Goal: Task Accomplishment & Management: Use online tool/utility

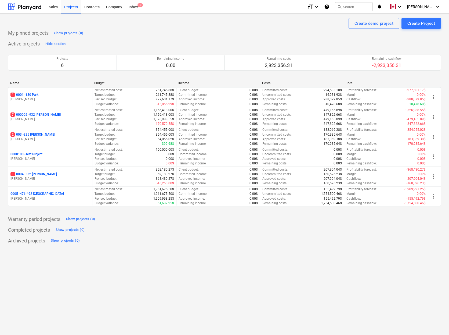
click at [280, 27] on div "Create demo project Create Project" at bounding box center [224, 23] width 433 height 11
click at [117, 40] on div "Active projects Hide section Projects 6 Remaining income 0.00 Remaining costs 2…" at bounding box center [224, 126] width 433 height 173
click at [165, 34] on div "My pinned projects Show projects (0)" at bounding box center [224, 33] width 433 height 9
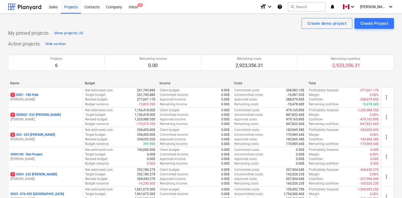
click at [145, 33] on div "My pinned projects Show projects (0)" at bounding box center [201, 33] width 386 height 9
click at [122, 31] on div "My pinned projects Show projects (0)" at bounding box center [201, 33] width 386 height 9
click at [121, 42] on div "Active projects Hide section Projects 6 Remaining income 0.00 Remaining costs 2…" at bounding box center [201, 126] width 386 height 173
click at [121, 33] on div "My pinned projects Show projects (0)" at bounding box center [201, 33] width 386 height 9
click at [134, 4] on div "Inbox 5" at bounding box center [134, 7] width 16 height 14
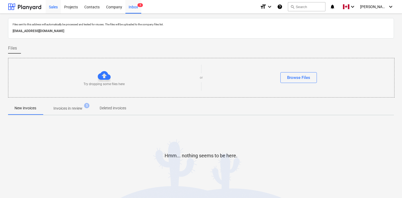
click at [53, 6] on div "Sales" at bounding box center [53, 7] width 15 height 14
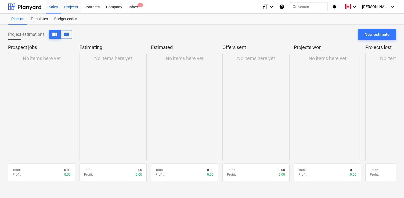
click at [72, 4] on div "Projects" at bounding box center [71, 7] width 20 height 14
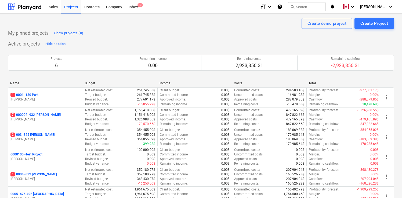
click at [100, 40] on div "Active projects Hide section Projects 6 Remaining income 0.00 Remaining costs 2…" at bounding box center [201, 126] width 386 height 173
click at [116, 39] on div "My pinned projects Show projects (0) Active projects Hide section Projects 6 Re…" at bounding box center [201, 137] width 386 height 216
click at [146, 34] on div "My pinned projects Show projects (0)" at bounding box center [201, 33] width 386 height 9
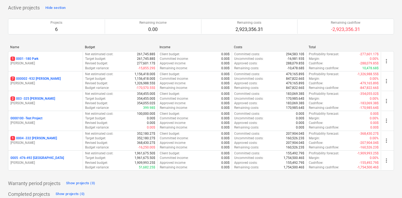
scroll to position [52, 0]
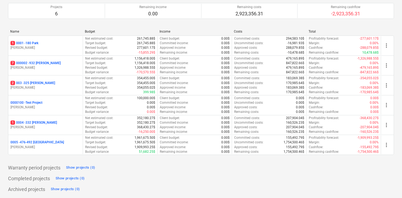
click at [146, 31] on div "Budget" at bounding box center [120, 32] width 70 height 4
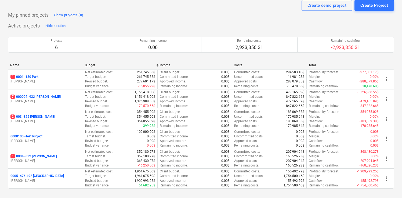
scroll to position [0, 0]
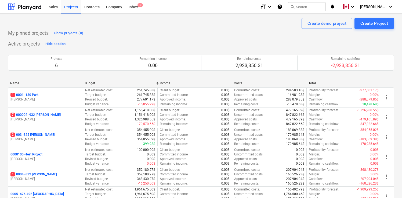
click at [149, 29] on div "My pinned projects Show projects (0)" at bounding box center [201, 33] width 386 height 9
click at [135, 29] on div "My pinned projects Show projects (0)" at bounding box center [201, 33] width 386 height 9
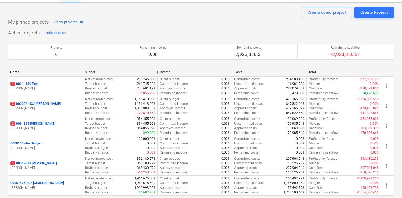
scroll to position [51, 0]
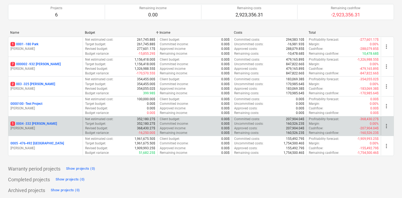
click at [39, 123] on p "1 0004 - 332 [PERSON_NAME]" at bounding box center [33, 123] width 47 height 5
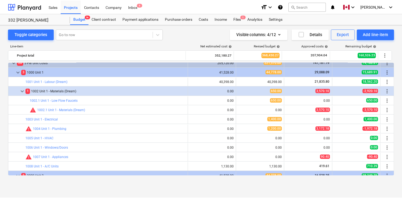
scroll to position [41, 0]
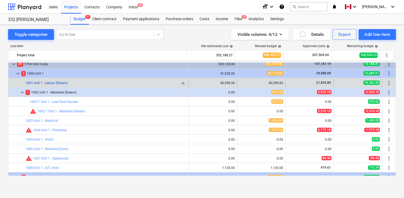
click at [54, 82] on link "1001 Unit 1 - Labour (Dream)" at bounding box center [47, 83] width 42 height 4
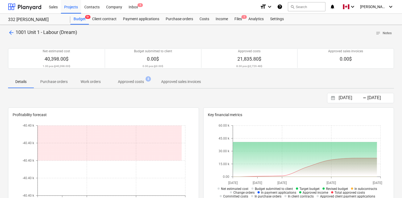
click at [133, 87] on button "Approved costs 8" at bounding box center [131, 81] width 48 height 13
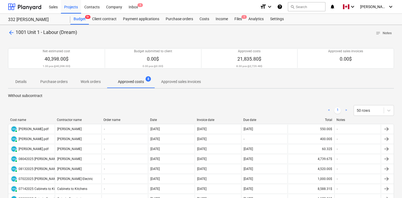
click at [9, 31] on span "arrow_back" at bounding box center [11, 32] width 6 height 6
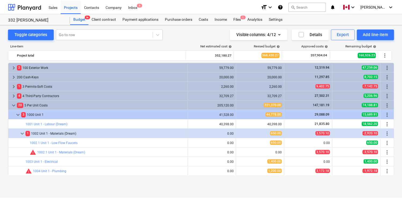
scroll to position [41, 0]
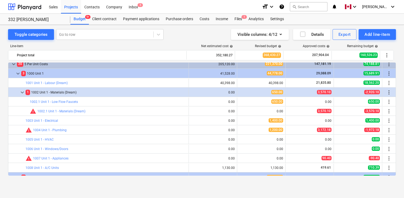
click at [97, 45] on div "Line-item" at bounding box center [97, 46] width 179 height 4
click at [97, 46] on div "Line-item" at bounding box center [97, 46] width 179 height 4
click at [241, 18] on div "Files 1" at bounding box center [238, 19] width 14 height 11
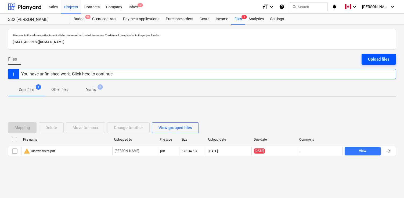
click at [375, 60] on div "Upload files" at bounding box center [379, 59] width 22 height 7
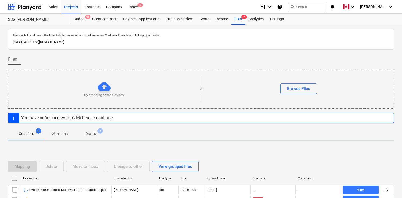
click at [238, 56] on div "Files" at bounding box center [201, 61] width 386 height 15
click at [251, 59] on div "Files" at bounding box center [201, 61] width 386 height 15
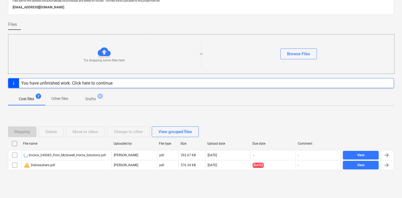
scroll to position [36, 0]
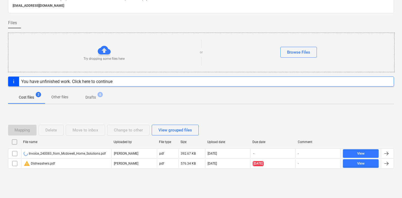
click at [239, 123] on div "Mapping Delete Move to inbox Change to other View grouped files" at bounding box center [201, 129] width 386 height 15
click at [386, 124] on div "Mapping Delete Move to inbox Change to other View grouped files" at bounding box center [201, 129] width 386 height 15
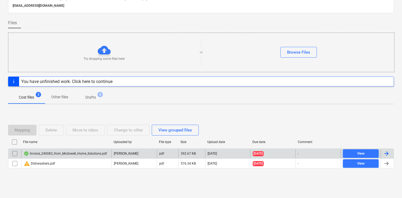
click at [388, 153] on div at bounding box center [387, 153] width 6 height 6
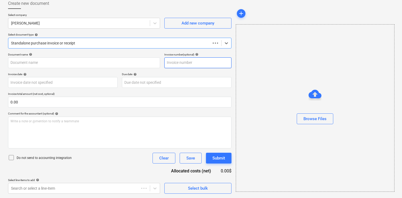
type input "[EMAIL_ADDRESS][DOMAIN_NAME]"
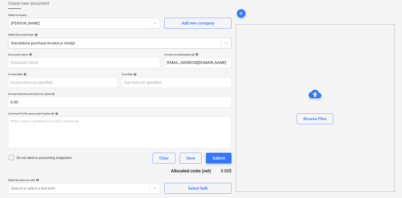
type input "240083"
type input "[DATE]"
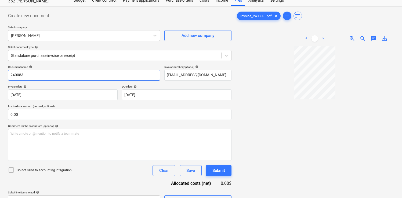
scroll to position [0, 0]
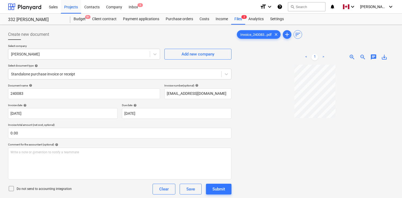
click at [324, 56] on link ">" at bounding box center [323, 57] width 6 height 6
click at [238, 22] on div "Files 2" at bounding box center [238, 19] width 14 height 11
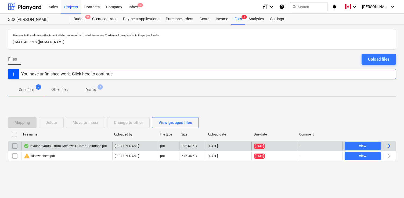
click at [13, 145] on input "checkbox" at bounding box center [14, 145] width 9 height 9
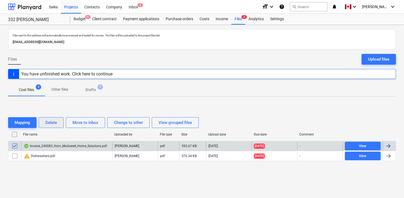
click at [55, 122] on div "Delete" at bounding box center [51, 122] width 12 height 7
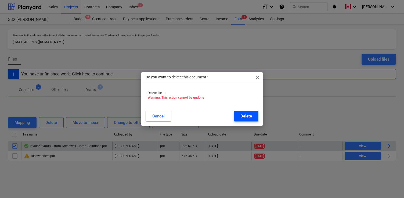
click at [249, 115] on div "Delete" at bounding box center [247, 115] width 12 height 7
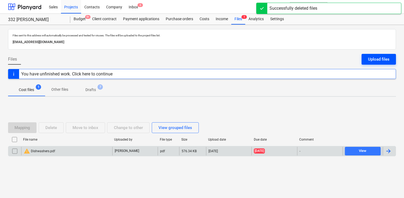
click at [375, 58] on div "Upload files" at bounding box center [379, 59] width 22 height 7
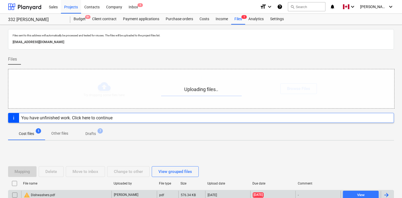
click at [182, 59] on div "Files" at bounding box center [201, 61] width 386 height 15
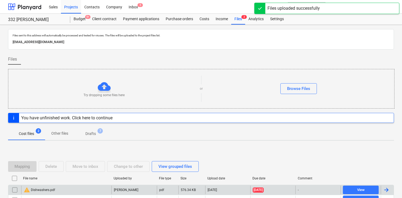
click at [192, 61] on div "Files" at bounding box center [201, 61] width 386 height 15
click at [221, 56] on div "Files" at bounding box center [201, 61] width 386 height 15
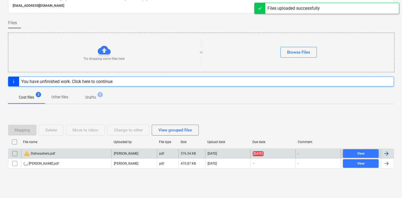
click at [301, 114] on div "Mapping Delete Move to inbox Change to other View grouped files File name Uploa…" at bounding box center [201, 148] width 386 height 81
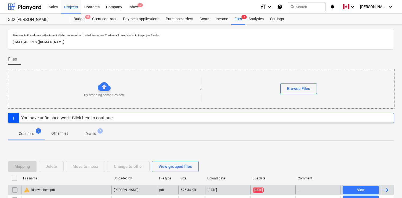
click at [346, 129] on div "Cost files 2 Other files Drafts 7" at bounding box center [201, 133] width 386 height 13
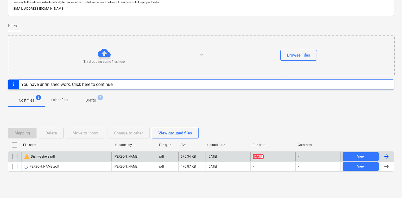
scroll to position [36, 0]
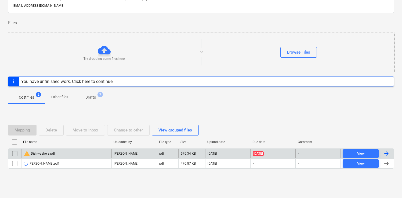
click at [370, 131] on div "Mapping Delete Move to inbox Change to other View grouped files" at bounding box center [201, 129] width 386 height 11
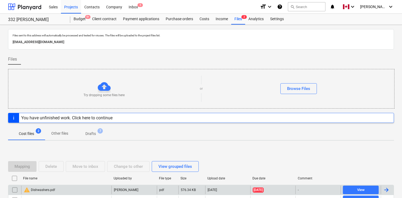
click at [378, 131] on div "Cost files 2 Other files Drafts 7" at bounding box center [201, 133] width 386 height 13
click at [366, 127] on div "Cost files 2 Other files Drafts 7" at bounding box center [201, 133] width 386 height 13
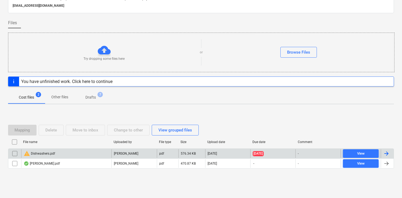
click at [360, 137] on div "Mapping Delete Move to inbox Change to other View grouped files" at bounding box center [201, 129] width 386 height 15
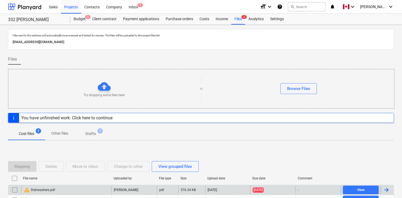
click at [357, 131] on div "Cost files 2 Other files Drafts 7" at bounding box center [201, 133] width 386 height 13
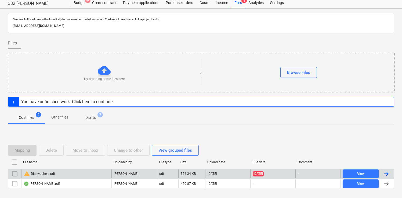
scroll to position [36, 0]
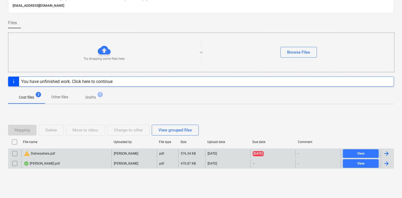
click at [390, 163] on div at bounding box center [387, 163] width 13 height 9
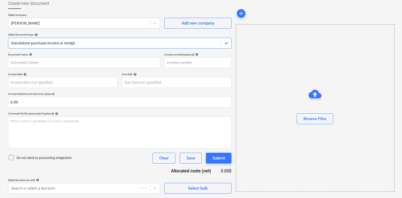
type input "[PERSON_NAME].pdf"
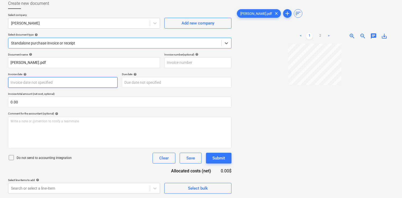
click at [45, 81] on body "Sales Projects Contacts Company Inbox 5 format_size keyboard_arrow_down help se…" at bounding box center [201, 68] width 402 height 198
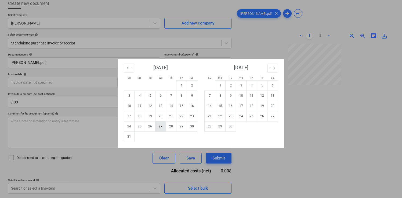
click at [164, 127] on td "27" at bounding box center [161, 126] width 10 height 10
type input "[DATE]"
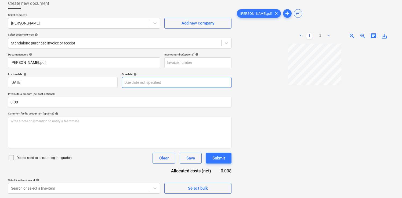
click at [143, 81] on body "Sales Projects Contacts Company Inbox 5 format_size keyboard_arrow_down help se…" at bounding box center [201, 68] width 402 height 198
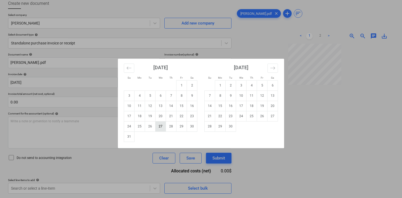
click at [162, 124] on td "27" at bounding box center [161, 126] width 10 height 10
type input "[DATE]"
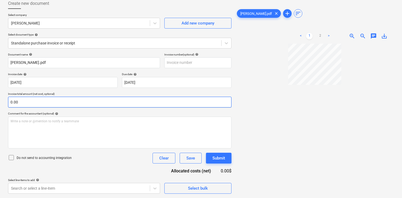
click at [139, 102] on input "0.00" at bounding box center [120, 102] width 224 height 11
type input "0.00"
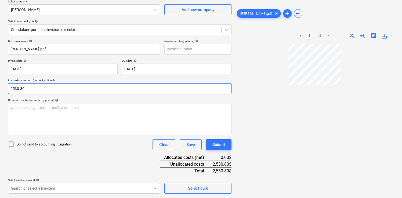
scroll to position [54, 0]
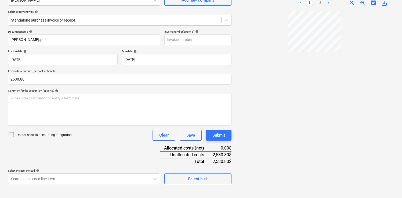
click at [100, 133] on div "Do not send to accounting integration Clear Save Submit" at bounding box center [120, 135] width 224 height 11
type input "2,530.80"
click at [87, 144] on body "Sales Projects Contacts Company Inbox 5 format_size keyboard_arrow_down help se…" at bounding box center [201, 45] width 402 height 198
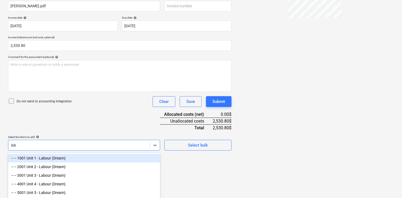
scroll to position [87, 0]
type input "labour"
click at [55, 156] on div "-- -- 1001 Unit 1 - Labour (Dream)" at bounding box center [84, 157] width 152 height 9
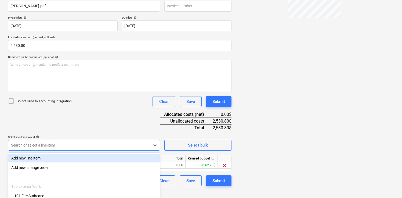
click at [99, 118] on div "Document name help [PERSON_NAME].pdf Invoice number (optional) help Invoice dat…" at bounding box center [120, 91] width 224 height 190
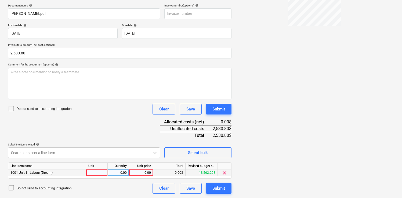
click at [93, 174] on div at bounding box center [97, 172] width 22 height 7
type input "pcs"
type input "2530.80"
click at [134, 133] on div "Document name help [PERSON_NAME].pdf Invoice number (optional) help Invoice dat…" at bounding box center [120, 99] width 224 height 190
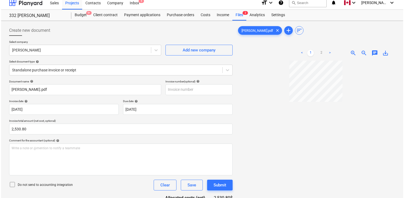
scroll to position [0, 0]
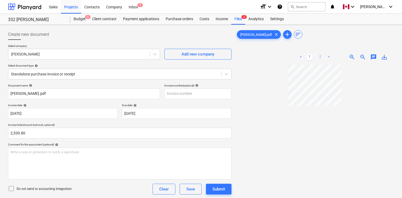
click at [319, 56] on link "2" at bounding box center [320, 57] width 6 height 6
click at [218, 190] on div "Submit" at bounding box center [219, 188] width 13 height 7
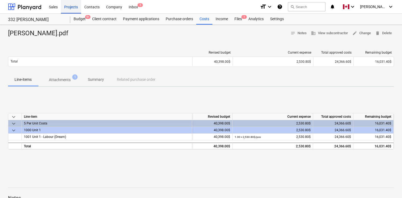
click at [71, 5] on div "Projects" at bounding box center [71, 7] width 20 height 14
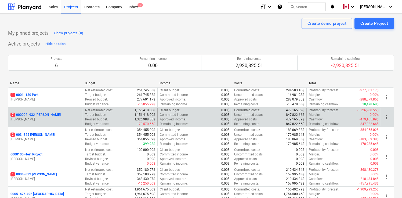
click at [44, 113] on p "7 000002 - 932 [PERSON_NAME]" at bounding box center [35, 114] width 50 height 5
click at [44, 113] on main "Create demo project Create Project My pinned projects Show projects (0) Active …" at bounding box center [202, 131] width 404 height 235
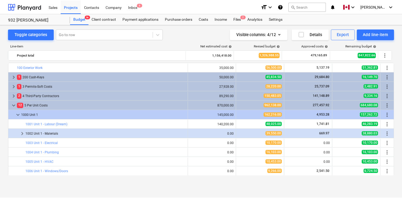
scroll to position [44, 0]
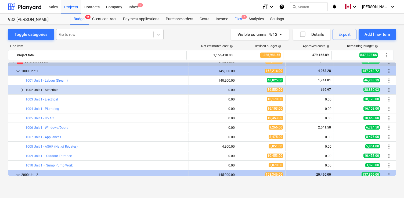
click at [236, 19] on div "Files 7" at bounding box center [238, 19] width 14 height 11
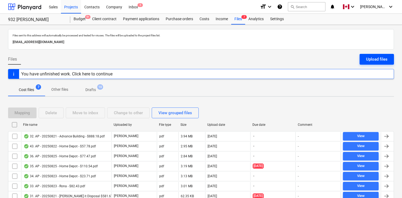
click at [387, 56] on div "Upload files" at bounding box center [377, 59] width 22 height 7
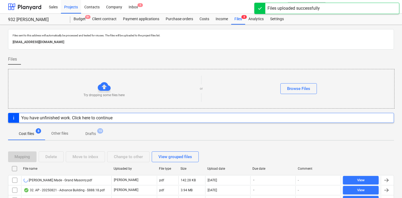
click at [193, 54] on div "Files" at bounding box center [201, 61] width 386 height 15
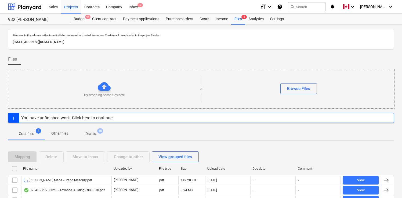
click at [208, 59] on div "Files" at bounding box center [201, 61] width 386 height 15
click at [225, 60] on div "Files" at bounding box center [201, 61] width 386 height 15
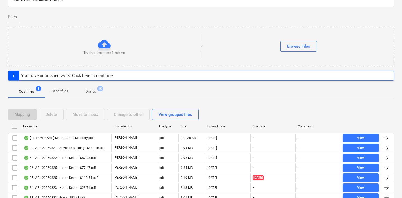
scroll to position [76, 0]
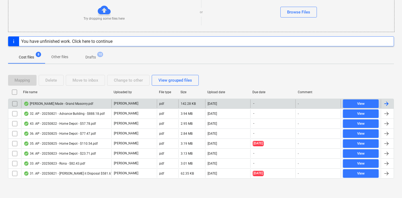
click at [389, 103] on div at bounding box center [387, 103] width 6 height 6
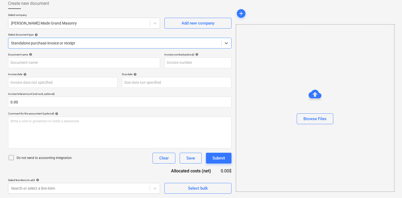
type input "[PERSON_NAME] Made - Grand Masonry.pdf"
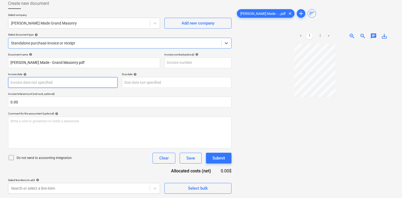
click at [61, 82] on body "Sales Projects Contacts Company Inbox 5 format_size keyboard_arrow_down help se…" at bounding box center [201, 68] width 402 height 198
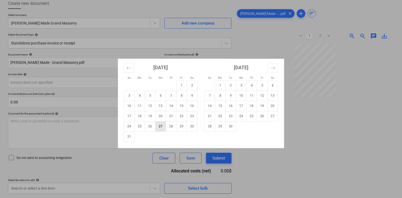
click at [159, 123] on td "27" at bounding box center [161, 126] width 10 height 10
type input "[DATE]"
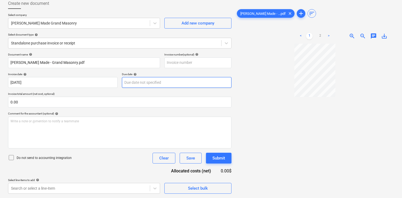
click at [155, 82] on body "Sales Projects Contacts Company Inbox 5 format_size keyboard_arrow_down help se…" at bounding box center [201, 68] width 402 height 198
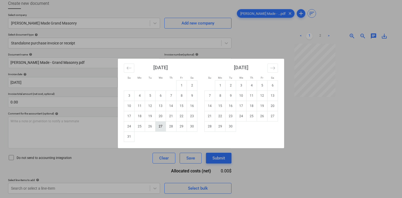
click at [160, 122] on td "27" at bounding box center [161, 126] width 10 height 10
type input "[DATE]"
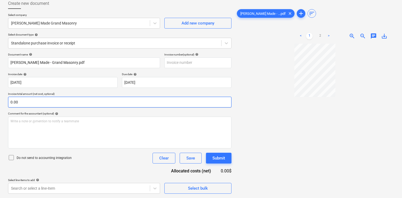
click at [112, 102] on input "0.00" at bounding box center [120, 102] width 224 height 11
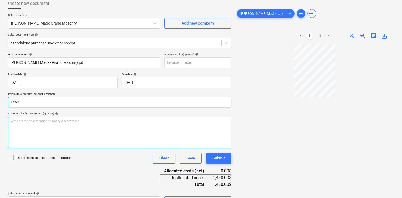
type input "1,460.00"
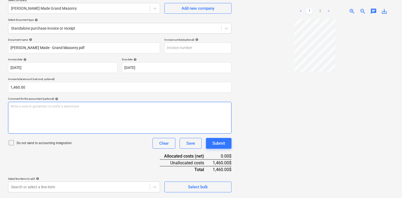
scroll to position [54, 0]
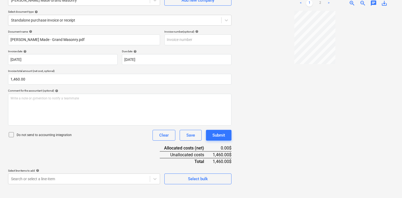
click at [123, 141] on div "Document name help [PERSON_NAME] Made - Grand Masonry.pdf Invoice number (optio…" at bounding box center [120, 107] width 224 height 154
click at [111, 144] on body "Sales Projects Contacts Company Inbox 5 format_size keyboard_arrow_down help se…" at bounding box center [201, 45] width 402 height 198
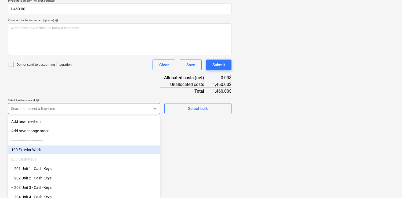
click at [40, 150] on div "100 Exterior Work" at bounding box center [84, 149] width 152 height 9
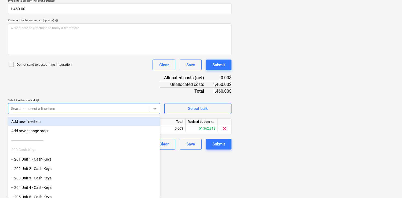
click at [92, 94] on div "Document name help [PERSON_NAME] Made - Grand Masonry.pdf Invoice number (optio…" at bounding box center [120, 55] width 224 height 190
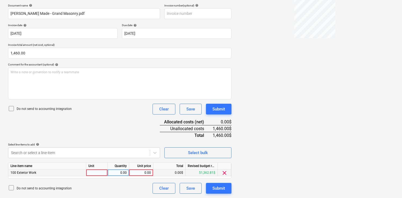
click at [95, 173] on div at bounding box center [97, 172] width 22 height 7
type input "pcs"
type input "660"
click at [113, 136] on div "Document name help [PERSON_NAME] Made - Grand Masonry.pdf Invoice number (optio…" at bounding box center [120, 99] width 224 height 190
click at [125, 132] on div "Document name help [PERSON_NAME] Made - Grand Masonry.pdf Invoice number (optio…" at bounding box center [120, 99] width 224 height 190
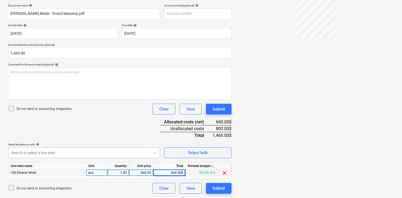
click at [110, 118] on body "Sales Projects Contacts Company Inbox 5 format_size keyboard_arrow_down help se…" at bounding box center [201, 19] width 402 height 198
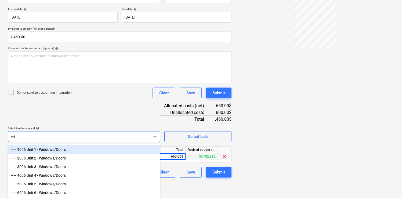
scroll to position [96, 0]
type input "window"
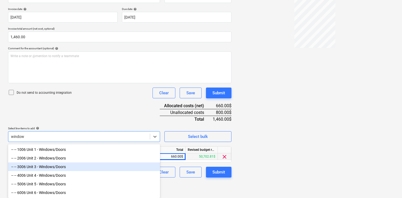
click at [60, 163] on div "-- -- 3006 Unit 3 - Windows/Doors" at bounding box center [84, 166] width 152 height 9
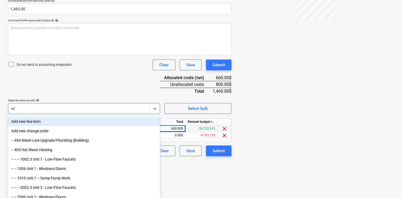
scroll to position [87, 0]
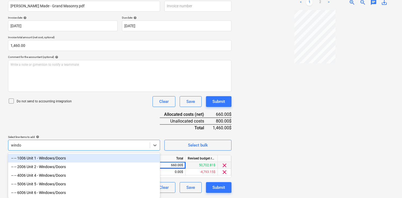
type input "window"
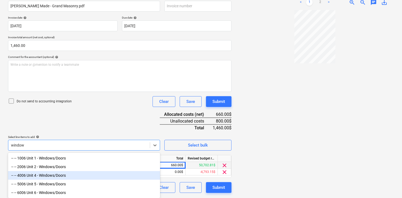
click at [48, 174] on div "-- -- 4006 Unit 4 - Windows/Doors" at bounding box center [84, 175] width 152 height 9
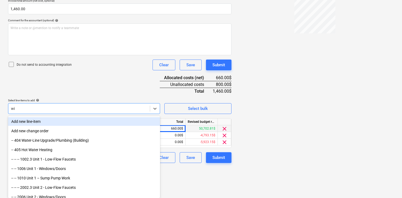
scroll to position [93, 0]
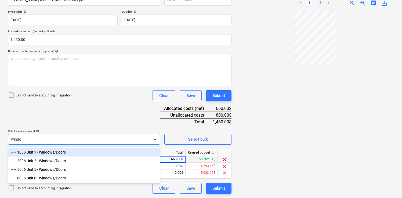
type input "window"
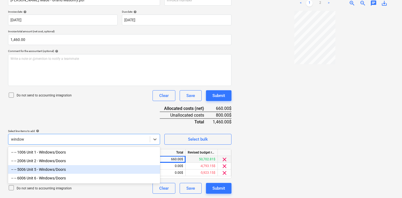
click at [45, 167] on div "-- -- 5006 Unit 5 - Windows/Doors" at bounding box center [84, 169] width 152 height 9
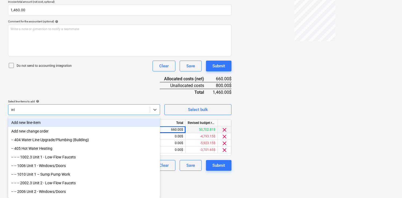
scroll to position [100, 0]
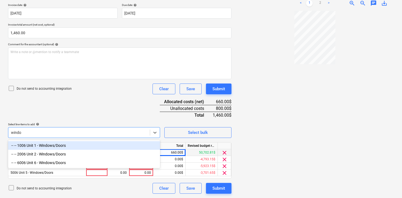
type input "window"
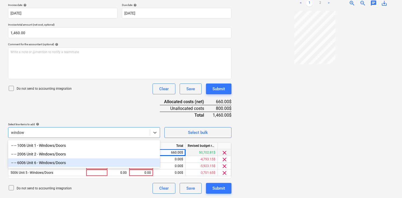
click at [45, 161] on div "-- -- 6006 Unit 6 - Windows/Doors" at bounding box center [84, 162] width 152 height 9
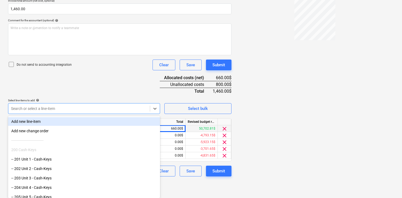
click at [80, 97] on div "Document name help [PERSON_NAME] Made - Grand Masonry.pdf Invoice number (optio…" at bounding box center [120, 68] width 224 height 216
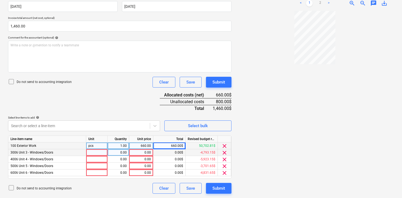
click at [94, 153] on div at bounding box center [97, 152] width 22 height 7
type input "pcs"
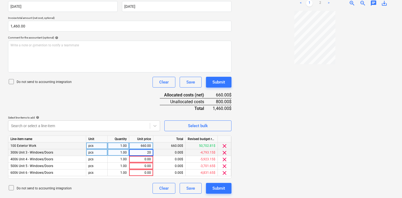
type input "200"
click at [133, 92] on div "Document name help [PERSON_NAME] Made - Grand Masonry.pdf Invoice number (optio…" at bounding box center [120, 85] width 224 height 216
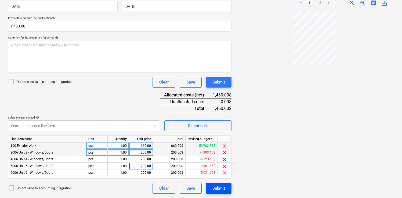
click at [219, 186] on div "Submit" at bounding box center [219, 187] width 13 height 7
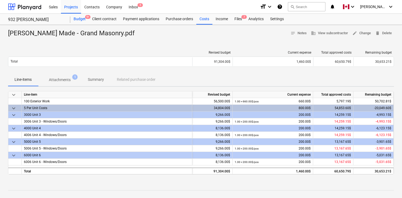
click at [77, 18] on div "Budget 9+" at bounding box center [79, 19] width 19 height 11
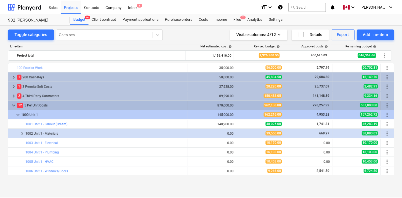
scroll to position [44, 0]
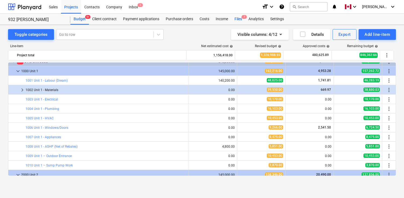
click at [232, 19] on div "Files 7" at bounding box center [238, 19] width 14 height 11
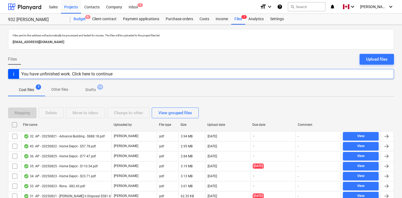
click at [78, 20] on div "Budget 9+" at bounding box center [79, 19] width 19 height 11
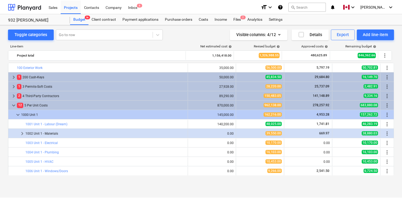
scroll to position [44, 0]
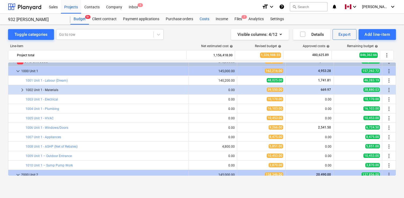
click at [207, 16] on div "Costs" at bounding box center [205, 19] width 16 height 11
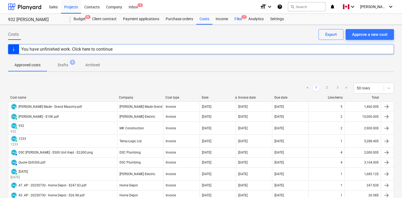
click at [236, 15] on div "Files 7" at bounding box center [238, 19] width 14 height 11
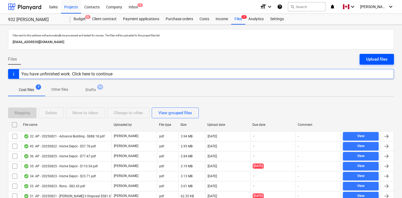
click at [370, 59] on div "Upload files" at bounding box center [377, 59] width 22 height 7
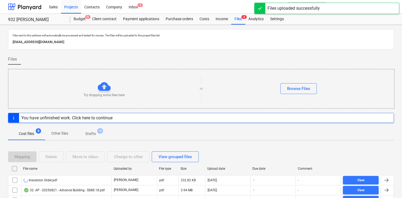
click at [202, 58] on div "Files" at bounding box center [201, 61] width 386 height 15
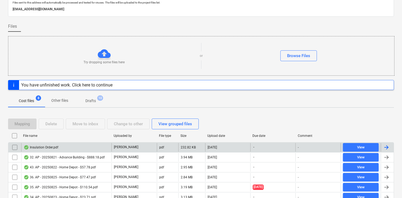
click at [388, 146] on div at bounding box center [387, 147] width 6 height 6
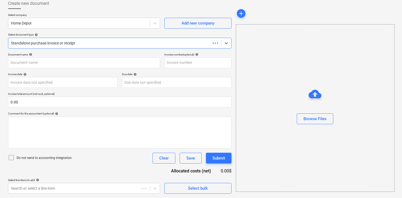
scroll to position [31, 0]
type input "Insulation Order.pdf"
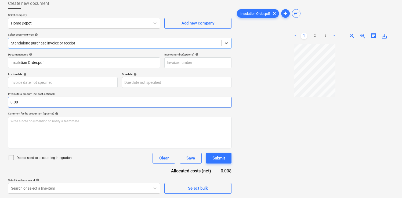
click at [31, 100] on input "0.00" at bounding box center [120, 102] width 224 height 11
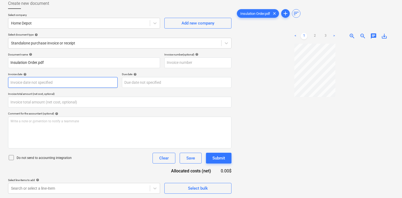
click at [29, 83] on body "Sales Projects Contacts Company Inbox 5 format_size keyboard_arrow_down help se…" at bounding box center [201, 68] width 402 height 198
type input "0.00"
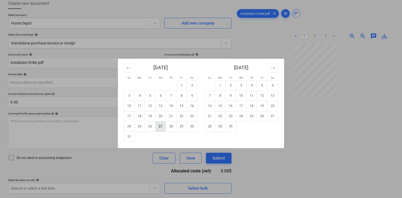
click at [161, 127] on td "27" at bounding box center [161, 126] width 10 height 10
type input "[DATE]"
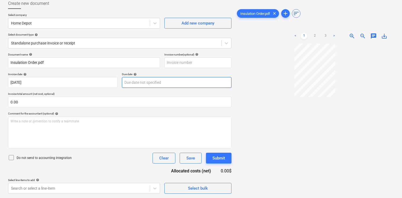
click at [148, 81] on body "Sales Projects Contacts Company Inbox 5 format_size keyboard_arrow_down help se…" at bounding box center [201, 68] width 402 height 198
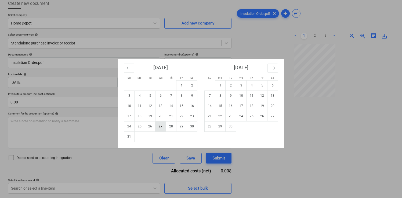
click at [157, 125] on td "27" at bounding box center [161, 126] width 10 height 10
type input "[DATE]"
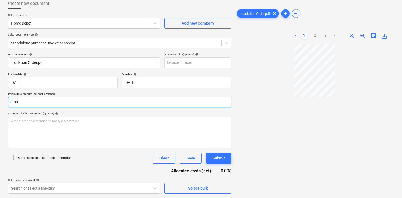
click at [99, 101] on input "0.00" at bounding box center [120, 102] width 224 height 11
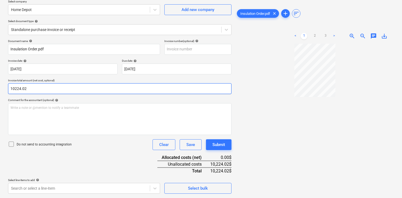
scroll to position [54, 0]
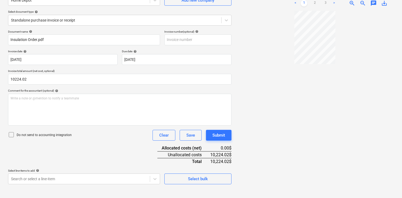
click at [104, 139] on div "Do not send to accounting integration Clear Save Submit" at bounding box center [120, 135] width 224 height 11
type input "10,224.02"
click at [87, 144] on body "Sales Projects Contacts Company Inbox 5 format_size keyboard_arrow_down help se…" at bounding box center [201, 45] width 402 height 198
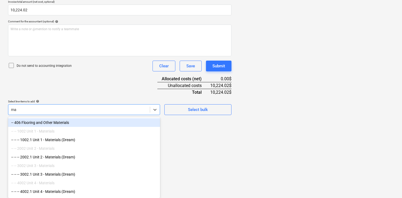
scroll to position [123, 0]
type input "materials"
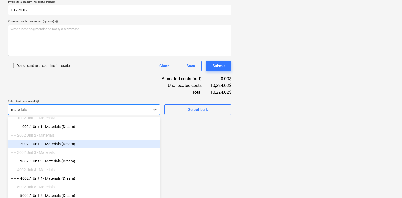
scroll to position [33, 0]
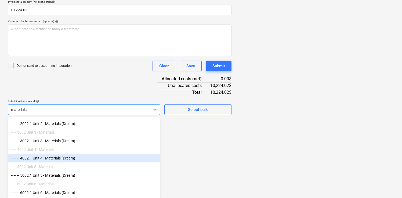
click at [66, 158] on div "-- -- -- 4002.1 Unit 4 - Materials (Dream)" at bounding box center [84, 157] width 152 height 9
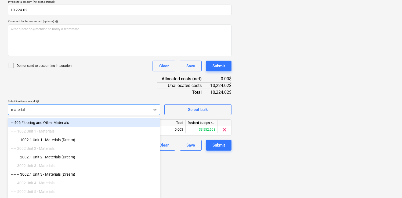
type input "materials"
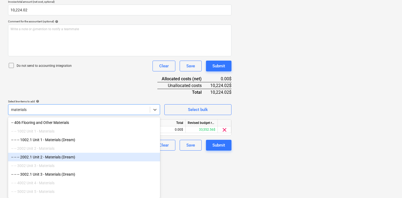
scroll to position [25, 0]
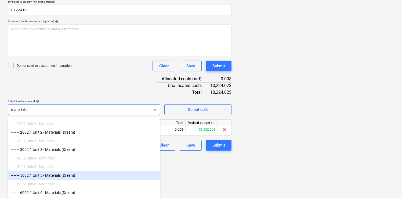
click at [59, 175] on div "-- -- -- 5002.1 Unit 5 - Materials (Dream)" at bounding box center [84, 175] width 152 height 9
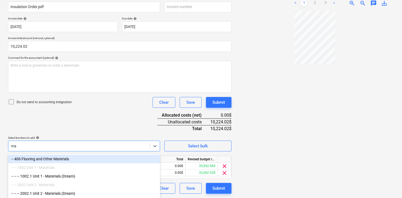
scroll to position [123, 0]
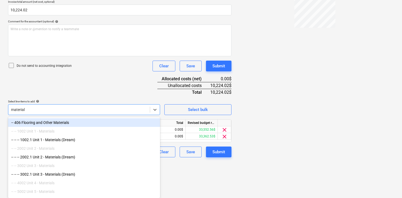
type input "materials"
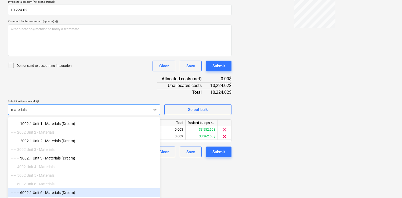
click at [58, 192] on div "-- -- -- 6002.1 Unit 6 - Materials (Dream)" at bounding box center [84, 192] width 152 height 9
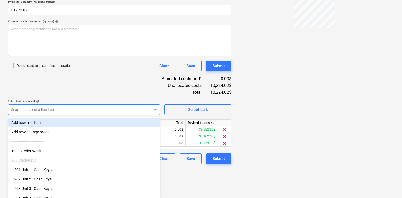
click at [94, 86] on div "Document name help Insulation Order.pdf Invoice number (optional) help Invoice …" at bounding box center [120, 62] width 224 height 203
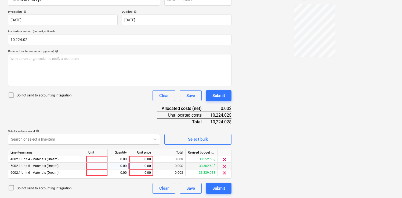
click at [99, 162] on div at bounding box center [97, 165] width 22 height 7
click at [98, 159] on div at bounding box center [97, 159] width 22 height 7
type input "pcs"
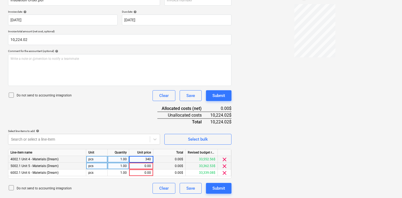
type input "3408"
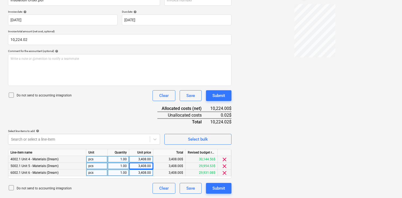
click at [142, 174] on div "3,408.00" at bounding box center [141, 172] width 20 height 7
click at [149, 173] on input "3408" at bounding box center [141, 172] width 24 height 6
type input "3407.98"
click at [147, 172] on div "3,407.98" at bounding box center [141, 172] width 20 height 7
type input "3408.02"
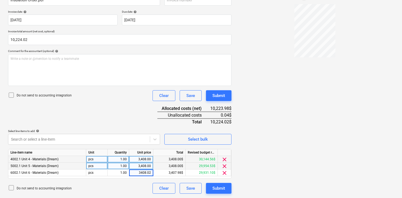
click at [145, 166] on div "3,408.00" at bounding box center [141, 165] width 20 height 7
click at [136, 114] on div "Document name help Insulation Order.pdf Invoice number (optional) help Invoice …" at bounding box center [120, 91] width 224 height 203
click at [218, 97] on div "Submit" at bounding box center [219, 95] width 13 height 7
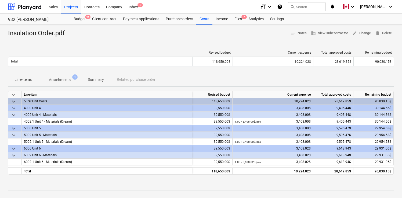
click at [156, 46] on div "Revised budget Current expense Total approved costs Remaining budget Total 118,…" at bounding box center [201, 59] width 386 height 27
click at [73, 7] on div "Projects" at bounding box center [71, 7] width 20 height 14
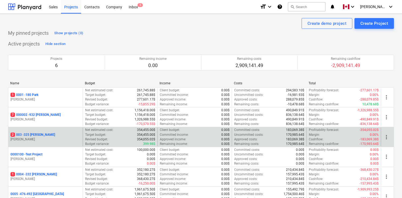
scroll to position [52, 0]
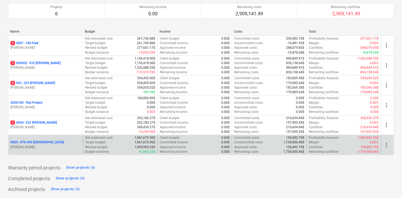
click at [36, 140] on p "0005 - 476-492 [GEOGRAPHIC_DATA]" at bounding box center [36, 142] width 53 height 5
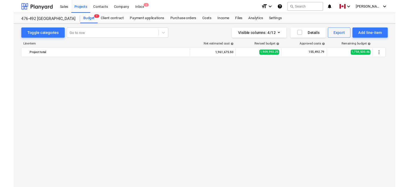
scroll to position [707, 0]
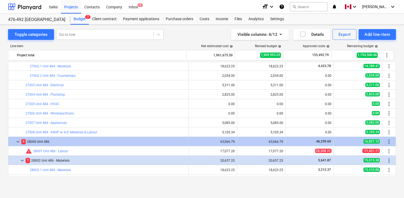
click at [203, 39] on div "Visible columns : 4/12 Details Export Add line-item" at bounding box center [297, 34] width 198 height 11
click at [47, 186] on div "Toggle categories Go to row Visible columns : 4/12 Details Export Add line-item…" at bounding box center [202, 111] width 404 height 173
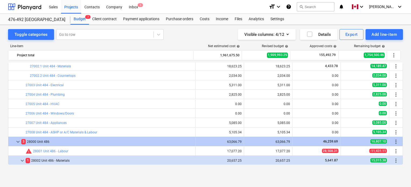
click at [57, 171] on div "Toggle categories Go to row Visible columns : 4/12 Details Export Add line-item…" at bounding box center [205, 100] width 411 height 150
click at [192, 34] on div "Toggle categories Go to row Visible columns : 4/12 Details Export Add line-item" at bounding box center [205, 34] width 395 height 11
click at [234, 21] on div "Files" at bounding box center [238, 19] width 14 height 11
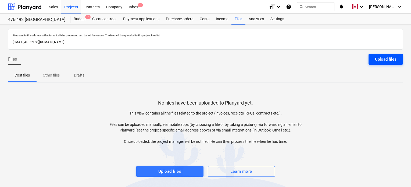
click at [385, 60] on div "Upload files" at bounding box center [386, 59] width 22 height 7
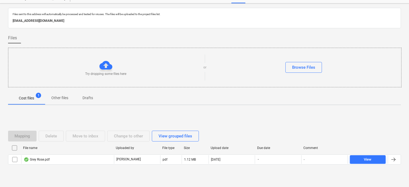
scroll to position [33, 0]
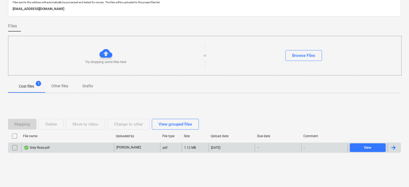
click at [397, 147] on div at bounding box center [394, 147] width 13 height 9
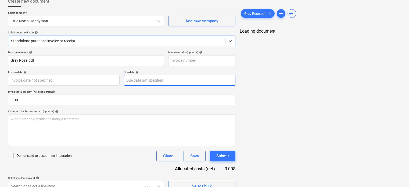
type input "Grey Rose.pdf"
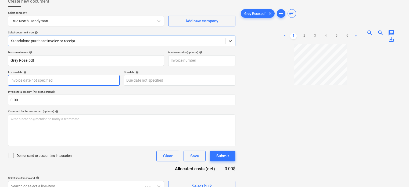
click at [58, 78] on body "Sales Projects Contacts Company Inbox 5 format_size keyboard_arrow_down help se…" at bounding box center [204, 60] width 409 height 187
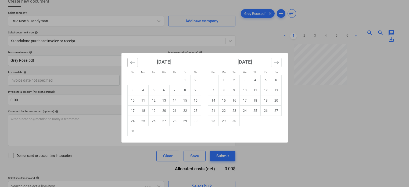
click at [130, 63] on icon "Move backward to switch to the previous month." at bounding box center [132, 62] width 5 height 5
click at [131, 63] on icon "Move backward to switch to the previous month." at bounding box center [132, 62] width 5 height 3
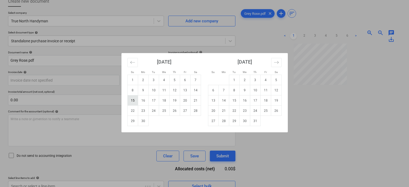
click at [131, 97] on td "15" at bounding box center [132, 100] width 10 height 10
type input "[DATE]"
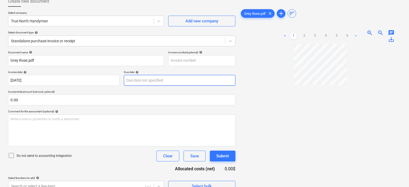
click at [140, 76] on body "Sales Projects Contacts Company Inbox 5 format_size keyboard_arrow_down help se…" at bounding box center [204, 60] width 409 height 187
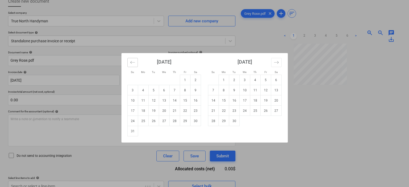
click at [132, 62] on icon "Move backward to switch to the previous month." at bounding box center [132, 62] width 5 height 5
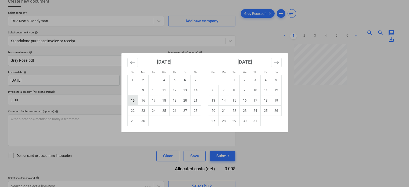
click at [134, 103] on td "15" at bounding box center [132, 100] width 10 height 10
type input "[DATE]"
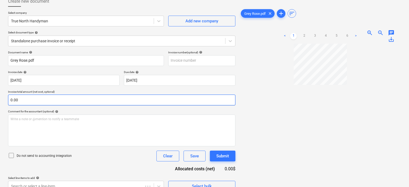
click at [119, 102] on input "0.00" at bounding box center [121, 99] width 227 height 11
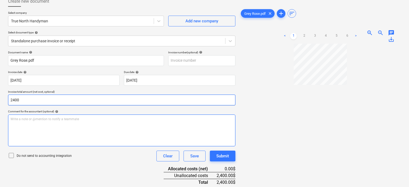
type input "2,400.00"
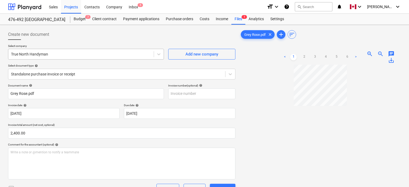
click at [48, 52] on div at bounding box center [81, 53] width 140 height 5
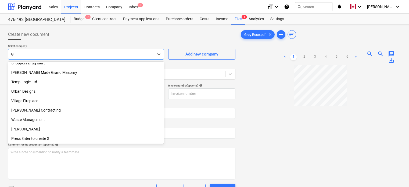
scroll to position [371, 0]
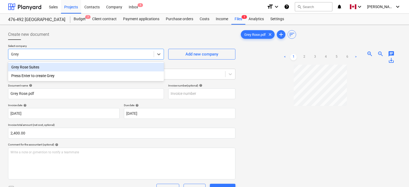
type input "Grey R"
click at [25, 67] on div "Grey Rose Suites" at bounding box center [86, 67] width 156 height 9
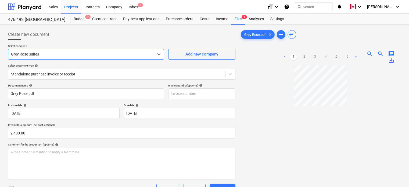
click at [70, 38] on div "Create new document" at bounding box center [121, 34] width 227 height 11
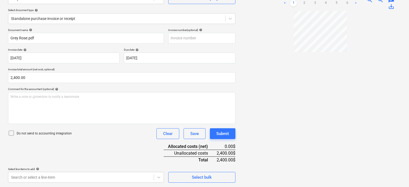
click at [94, 139] on div "Document name help [PERSON_NAME].pdf Invoice number (optional) help Invoice dat…" at bounding box center [121, 105] width 227 height 154
click at [84, 131] on body "Sales Projects Contacts Company Inbox 5 format_size keyboard_arrow_down help se…" at bounding box center [204, 38] width 409 height 187
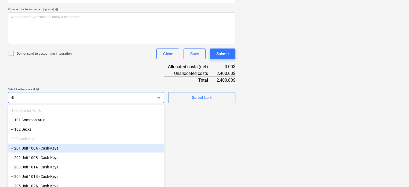
type input "486"
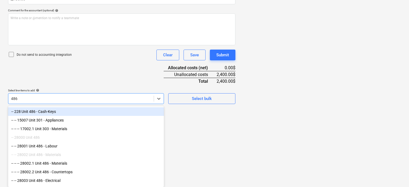
scroll to position [134, 0]
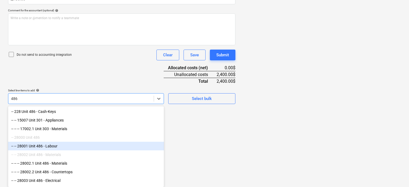
click at [55, 145] on div "-- -- 28001 Unit 486 - Labour" at bounding box center [86, 145] width 156 height 9
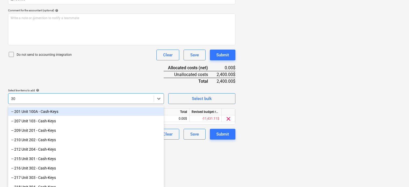
type input "306"
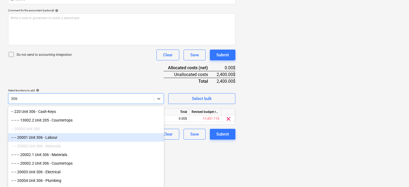
click at [46, 137] on div "-- -- 20001 Unit 306 - Labour" at bounding box center [86, 137] width 156 height 9
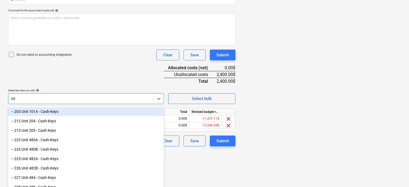
type input "482"
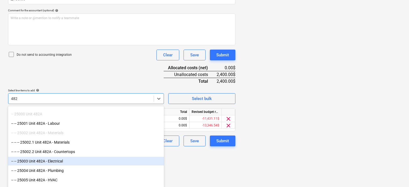
scroll to position [72, 0]
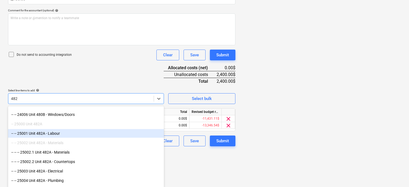
click at [51, 131] on div "-- -- 25001 Unit 482A - Labour" at bounding box center [86, 133] width 156 height 9
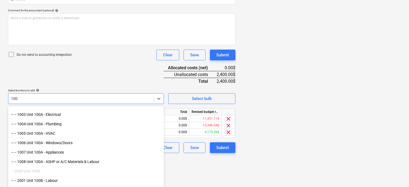
type input "100A"
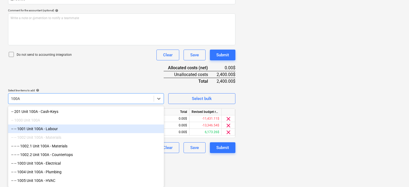
click at [49, 128] on div "-- -- 1001 Unit 100A - Labour" at bounding box center [86, 128] width 156 height 9
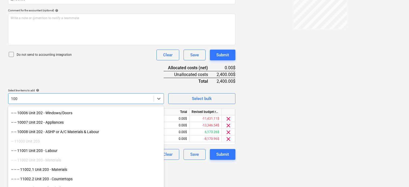
scroll to position [302, 0]
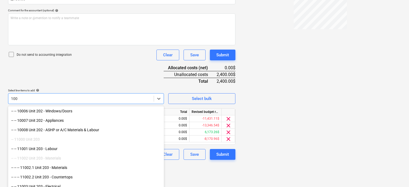
type input "100"
click at [91, 86] on div "Document name help [PERSON_NAME].pdf Invoice number (optional) help Invoice dat…" at bounding box center [121, 55] width 227 height 210
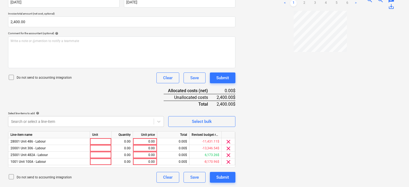
click at [91, 92] on div "Document name help [PERSON_NAME].pdf Invoice number (optional) help Invoice dat…" at bounding box center [121, 78] width 227 height 210
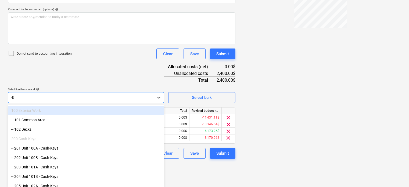
type input "484"
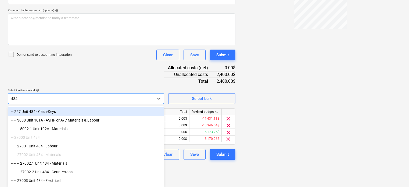
scroll to position [134, 0]
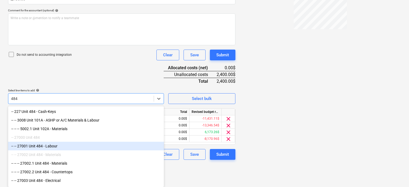
click at [56, 146] on div "-- -- 27001 Unit 484 - Labour" at bounding box center [86, 145] width 156 height 9
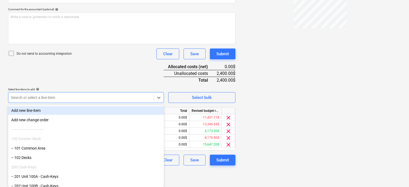
click at [93, 80] on div "Document name help [PERSON_NAME].pdf Invoice number (optional) help Invoice dat…" at bounding box center [121, 57] width 227 height 216
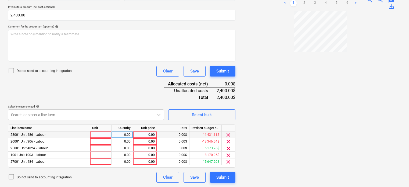
click at [103, 134] on div at bounding box center [101, 134] width 22 height 7
type input "pcs"
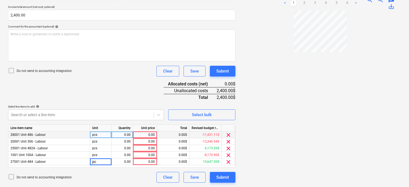
type input "pcs"
type input "580"
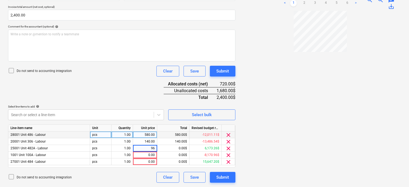
type input "960"
type input "460"
type input "52.51"
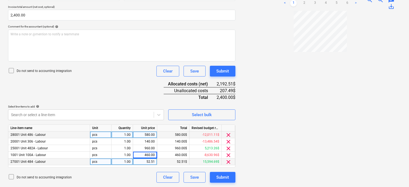
click at [147, 160] on div "52.51" at bounding box center [145, 161] width 20 height 7
type input "260"
click at [137, 83] on div "Document name help [PERSON_NAME].pdf Invoice number (optional) help Invoice dat…" at bounding box center [121, 74] width 227 height 216
click at [220, 180] on div "Submit" at bounding box center [222, 176] width 13 height 7
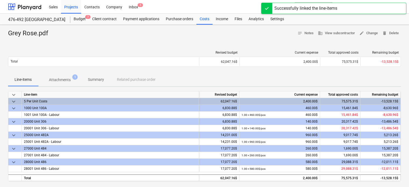
click at [157, 41] on div at bounding box center [204, 40] width 393 height 4
click at [152, 38] on div at bounding box center [204, 40] width 393 height 4
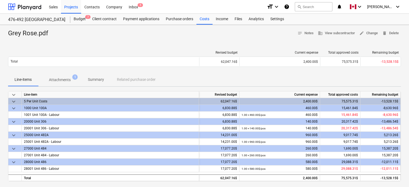
click at [185, 43] on div "Grey Rose.pdf notes Notes business View subcontractor edit Change delete Delete…" at bounding box center [204, 145] width 409 height 240
click at [150, 38] on div at bounding box center [204, 40] width 393 height 4
click at [236, 18] on div "Files" at bounding box center [238, 19] width 14 height 11
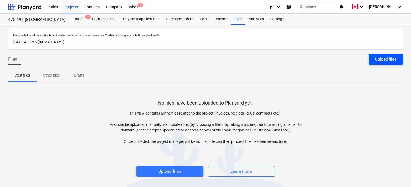
click at [384, 56] on div "Upload files" at bounding box center [386, 59] width 22 height 7
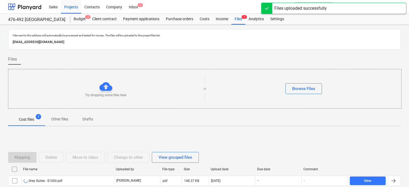
click at [145, 58] on div "Files" at bounding box center [204, 61] width 393 height 15
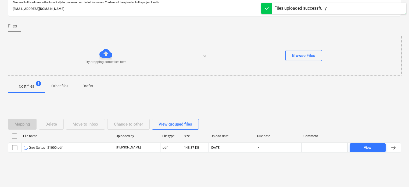
click at [62, 176] on div "Mapping Delete Move to inbox Change to other View grouped files File name Uploa…" at bounding box center [204, 137] width 393 height 81
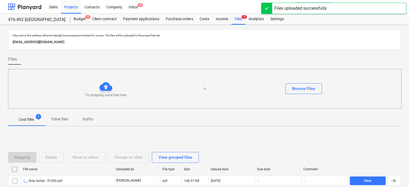
click at [174, 55] on div "Files" at bounding box center [204, 61] width 393 height 15
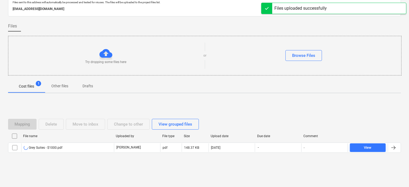
click at [130, 173] on div "Mapping Delete Move to inbox Change to other View grouped files File name Uploa…" at bounding box center [204, 137] width 393 height 81
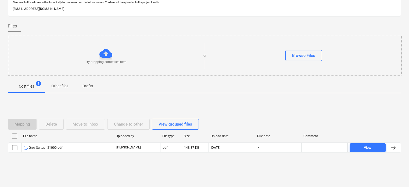
click at [188, 168] on div "Mapping Delete Move to inbox Change to other View grouped files File name Uploa…" at bounding box center [204, 137] width 393 height 81
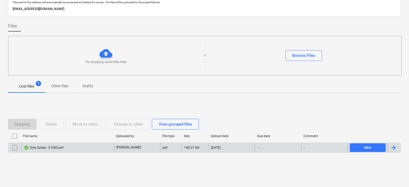
click at [392, 150] on div at bounding box center [393, 147] width 6 height 6
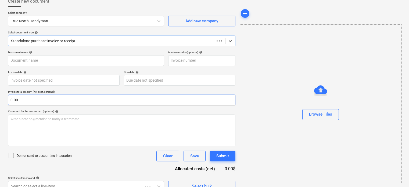
type input "Grey Suites - $1000.pdf"
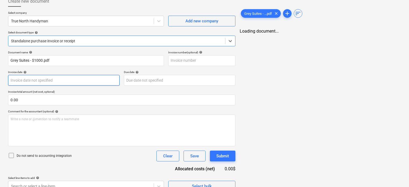
click at [62, 81] on body "Sales Projects Contacts Company Inbox 5 format_size keyboard_arrow_down help se…" at bounding box center [204, 60] width 409 height 187
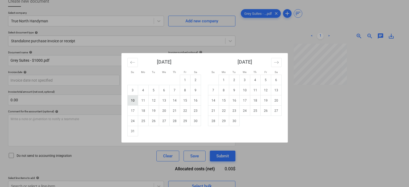
click at [132, 99] on td "10" at bounding box center [132, 100] width 10 height 10
type input "[DATE]"
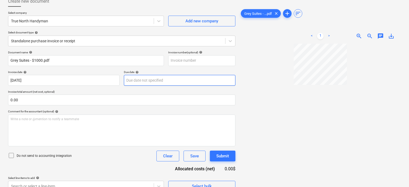
click at [143, 77] on body "Sales Projects Contacts Company Inbox 5 format_size keyboard_arrow_down help se…" at bounding box center [204, 60] width 409 height 187
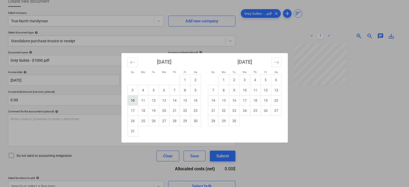
click at [133, 101] on td "10" at bounding box center [132, 100] width 10 height 10
type input "[DATE]"
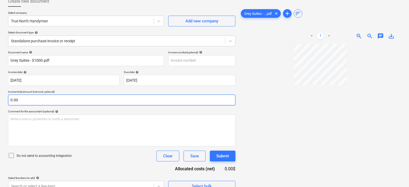
click at [131, 100] on input "0.00" at bounding box center [121, 99] width 227 height 11
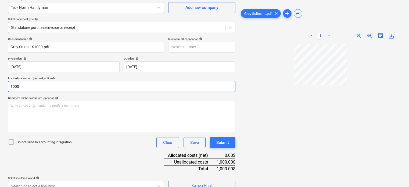
scroll to position [55, 0]
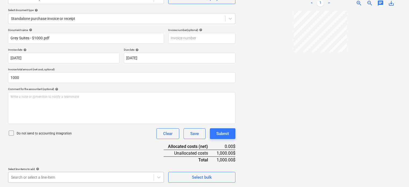
click at [93, 131] on body "Sales Projects Contacts Company Inbox 5 format_size keyboard_arrow_down help se…" at bounding box center [204, 38] width 409 height 187
type input "1,000.00"
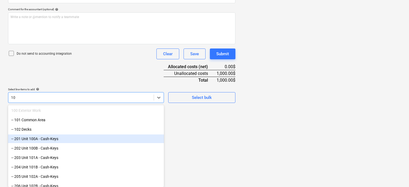
type input "100"
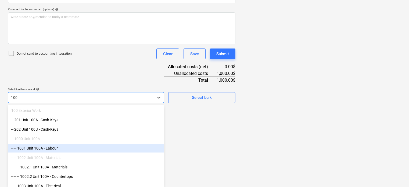
click at [50, 145] on div "-- -- 1001 Unit 100A - Labour" at bounding box center [86, 148] width 156 height 9
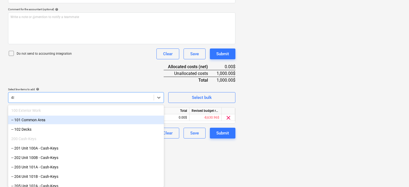
type input "484"
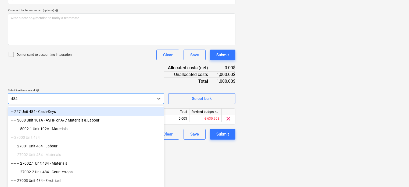
scroll to position [134, 0]
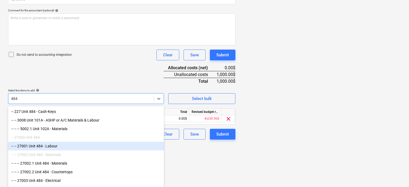
click at [46, 148] on div "-- -- 27001 Unit 484 - Labour" at bounding box center [86, 145] width 156 height 9
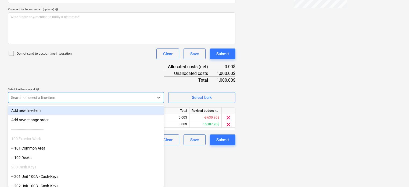
click at [94, 78] on div "Document name help Grey Suites - $1000.pdf Invoice number (optional) help Invoi…" at bounding box center [121, 47] width 227 height 196
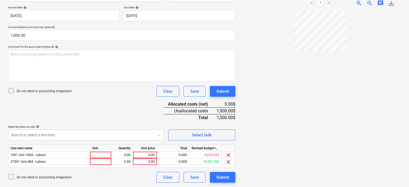
scroll to position [98, 0]
click at [99, 152] on div at bounding box center [101, 154] width 22 height 7
type input "pcs"
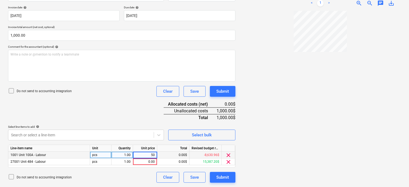
type input "500"
click at [130, 104] on div "Document name help Grey Suites - $1000.pdf Invoice number (optional) help Invoi…" at bounding box center [121, 84] width 227 height 196
click at [218, 178] on div "Submit" at bounding box center [222, 176] width 13 height 7
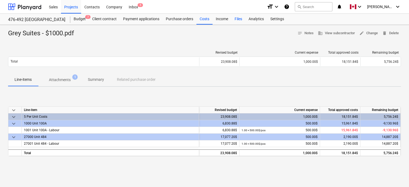
click at [239, 18] on div "Files" at bounding box center [238, 19] width 14 height 11
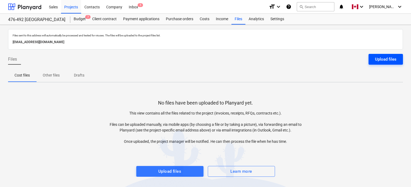
click at [380, 59] on div "Upload files" at bounding box center [386, 59] width 22 height 7
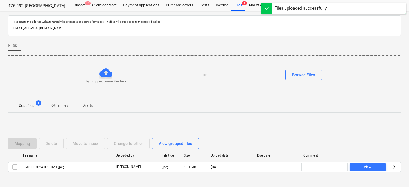
scroll to position [33, 0]
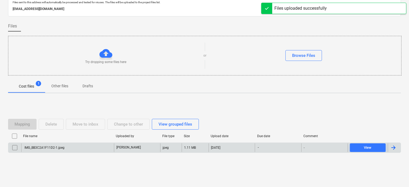
click at [393, 147] on div at bounding box center [393, 147] width 6 height 6
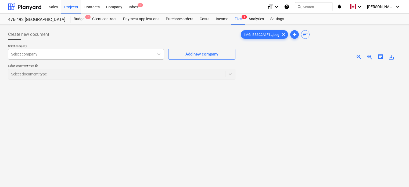
click at [72, 55] on div at bounding box center [81, 53] width 140 height 5
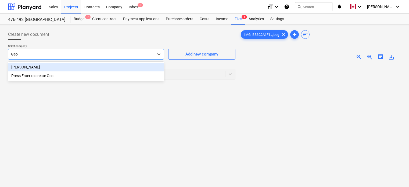
type input "Geor"
click at [45, 66] on div "[PERSON_NAME]" at bounding box center [86, 67] width 156 height 9
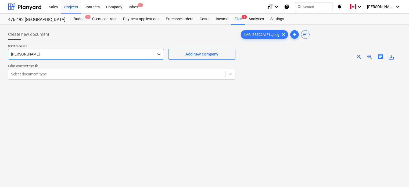
click at [45, 73] on div at bounding box center [117, 73] width 212 height 5
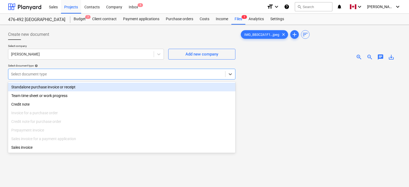
click at [44, 85] on div "Standalone purchase invoice or receipt" at bounding box center [121, 87] width 227 height 9
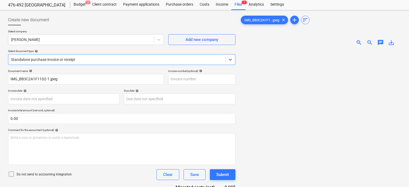
scroll to position [16, 0]
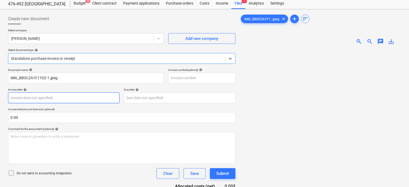
click at [45, 96] on body "Sales Projects Contacts Company Inbox 5 format_size keyboard_arrow_down help se…" at bounding box center [204, 77] width 409 height 187
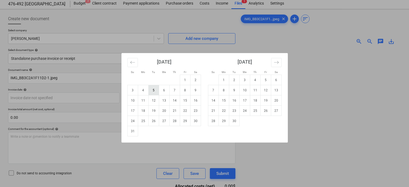
click at [157, 92] on td "5" at bounding box center [153, 90] width 10 height 10
type input "[DATE]"
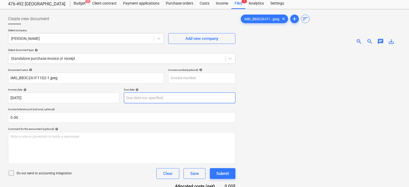
click at [156, 97] on body "Sales Projects Contacts Company Inbox 5 format_size keyboard_arrow_down help se…" at bounding box center [204, 77] width 409 height 187
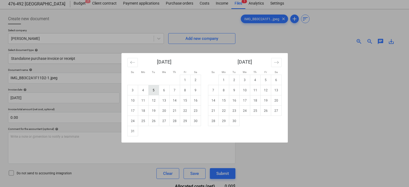
click at [155, 88] on td "5" at bounding box center [153, 90] width 10 height 10
type input "[DATE]"
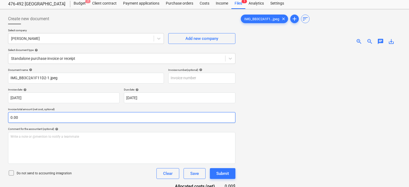
click at [131, 113] on input "0.00" at bounding box center [121, 117] width 227 height 11
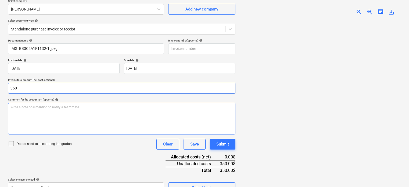
scroll to position [48, 0]
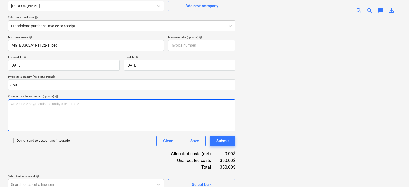
click at [107, 113] on div "Write a note or @mention to notify a teammate [PERSON_NAME]" at bounding box center [121, 115] width 227 height 32
type input "350.00"
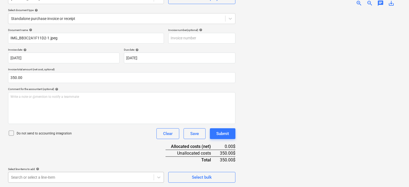
click at [97, 131] on body "Sales Projects Contacts Company Inbox 5 format_size keyboard_arrow_down help se…" at bounding box center [204, 38] width 409 height 187
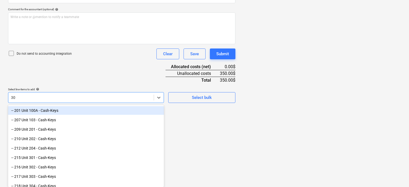
type input "306"
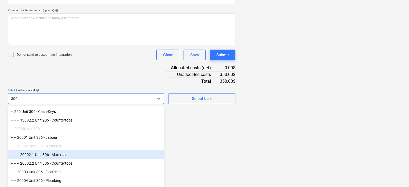
click at [73, 155] on div "-- -- -- 20002.1 Unit 306 - Materials" at bounding box center [86, 154] width 156 height 9
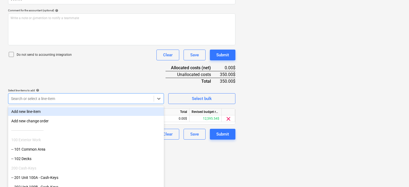
click at [109, 73] on div "Document name help IMG_BB3C2A1F11D2-1.jpeg Invoice number (optional) help Invoi…" at bounding box center [121, 45] width 227 height 190
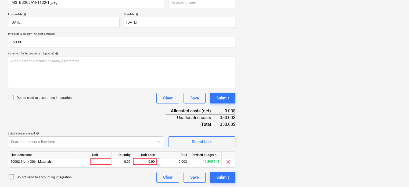
scroll to position [91, 0]
click at [101, 163] on div at bounding box center [101, 161] width 22 height 7
type input "pcs"
type input "1350"
type input "350"
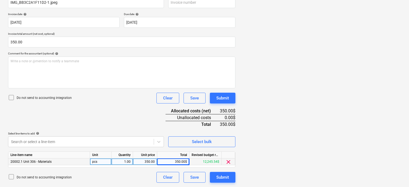
click at [123, 128] on div "Document name help IMG_BB3C2A1F11D2-1.jpeg Invoice number (optional) help Invoi…" at bounding box center [121, 88] width 227 height 190
click at [249, 162] on div at bounding box center [320, 97] width 161 height 172
click at [225, 176] on div "Submit" at bounding box center [222, 176] width 13 height 7
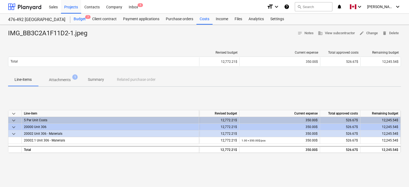
click at [80, 19] on div "Budget 7" at bounding box center [79, 19] width 19 height 11
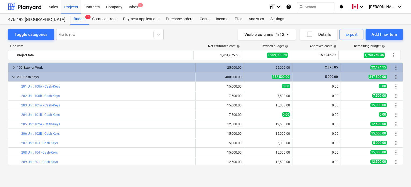
click at [12, 66] on span "keyboard_arrow_right" at bounding box center [13, 67] width 6 height 6
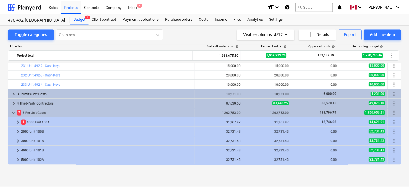
scroll to position [323, 0]
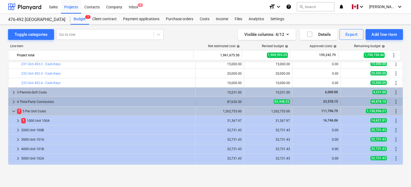
click at [12, 100] on span "keyboard_arrow_right" at bounding box center [13, 101] width 6 height 6
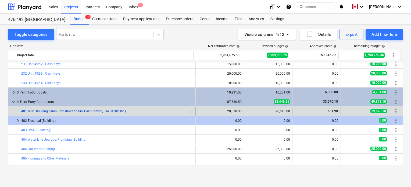
click at [114, 110] on link "401 Misc. Building Items (Construction Bin, Pest Control, Fire Safety etc.)" at bounding box center [73, 111] width 105 height 4
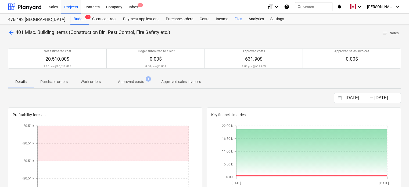
click at [237, 19] on div "Files" at bounding box center [238, 19] width 14 height 11
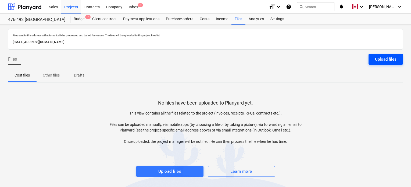
click at [382, 59] on div "Upload files" at bounding box center [386, 59] width 22 height 7
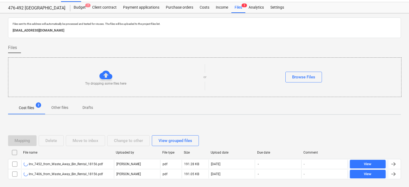
scroll to position [33, 0]
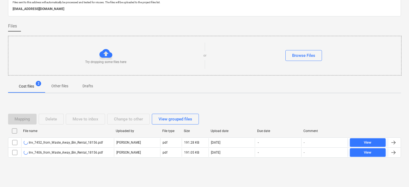
click at [341, 109] on div "Mapping Delete Move to inbox Change to other View grouped files File name Uploa…" at bounding box center [204, 137] width 393 height 61
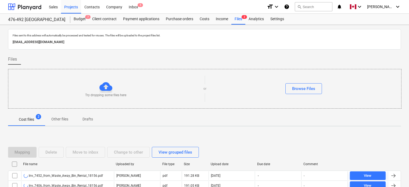
click at [340, 117] on div "Cost files 2 Other files Drafts" at bounding box center [204, 119] width 393 height 13
click at [345, 116] on div "Cost files 2 Other files Drafts" at bounding box center [204, 119] width 393 height 13
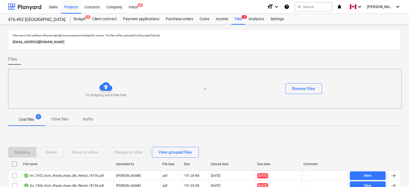
scroll to position [33, 0]
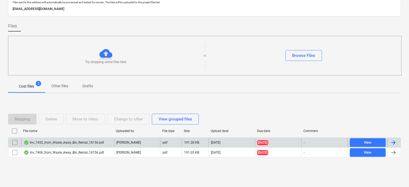
click at [397, 143] on div at bounding box center [394, 142] width 13 height 9
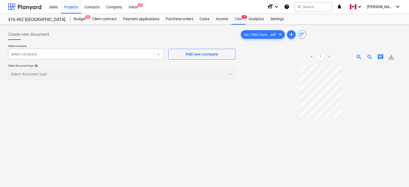
click at [60, 51] on div at bounding box center [81, 53] width 140 height 5
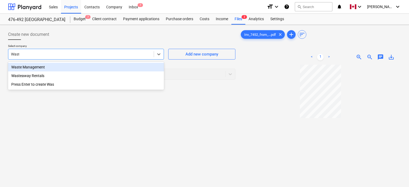
type input "Waste"
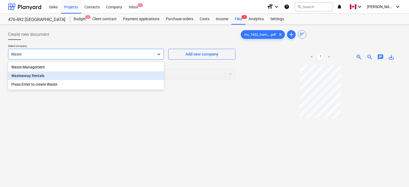
click at [24, 78] on div "Wasteaway Rentals" at bounding box center [86, 75] width 156 height 9
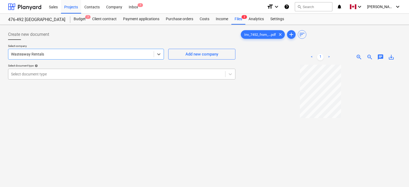
click at [54, 75] on div at bounding box center [117, 73] width 212 height 5
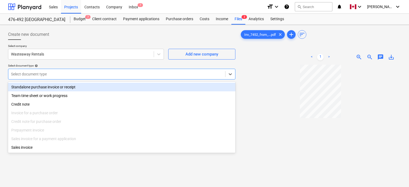
click at [52, 85] on div "Standalone purchase invoice or receipt" at bounding box center [121, 87] width 227 height 9
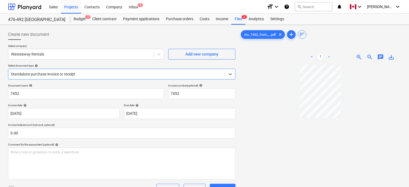
click at [360, 57] on span "zoom_in" at bounding box center [359, 57] width 6 height 6
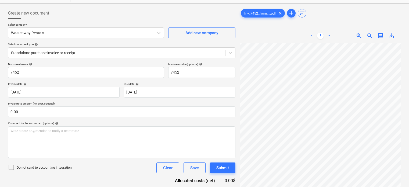
scroll to position [54, 0]
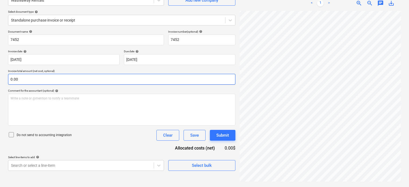
click at [62, 74] on input "0.00" at bounding box center [121, 79] width 227 height 11
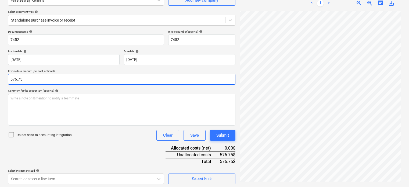
scroll to position [55, 0]
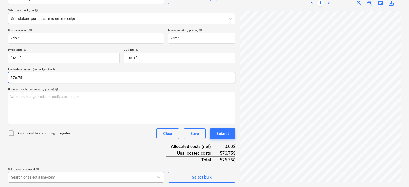
type input "576.75"
click at [76, 131] on body "Sales Projects Contacts Company Inbox 7 format_size keyboard_arrow_down help se…" at bounding box center [204, 38] width 409 height 187
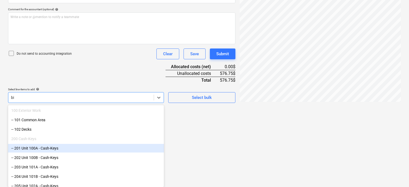
type input "bin"
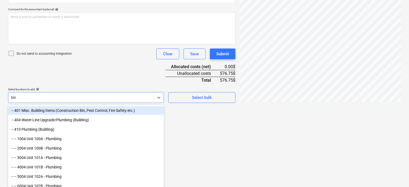
click at [83, 109] on div "-- 401 Misc. Building Items (Construction Bin, Pest Control, Fire Safety etc.)" at bounding box center [86, 110] width 156 height 9
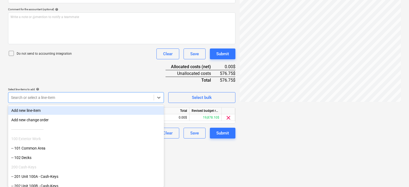
click at [108, 82] on div "Document name help 7452 Invoice number (optional) help 7452 Invoice date help […" at bounding box center [121, 44] width 227 height 190
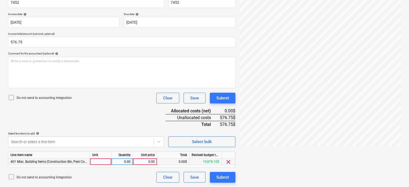
click at [97, 160] on div at bounding box center [101, 161] width 22 height 7
type input "pcs"
type input "576.75"
click at [127, 112] on div "Document name help 7452 Invoice number (optional) help 7452 Invoice date help […" at bounding box center [121, 88] width 227 height 190
click at [224, 176] on div "Submit" at bounding box center [222, 176] width 13 height 7
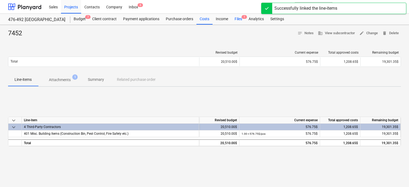
click at [238, 17] on div "Files 1" at bounding box center [238, 19] width 14 height 11
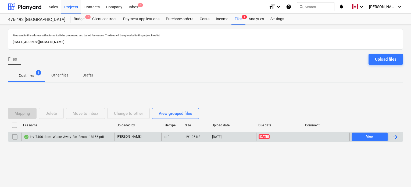
click at [394, 134] on div at bounding box center [395, 136] width 6 height 6
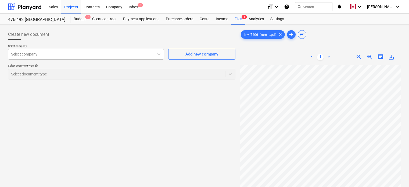
click at [79, 55] on div at bounding box center [81, 53] width 140 height 5
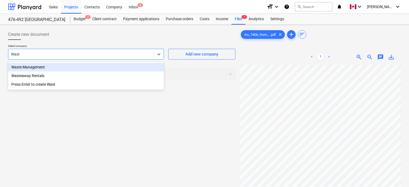
type input "Waste"
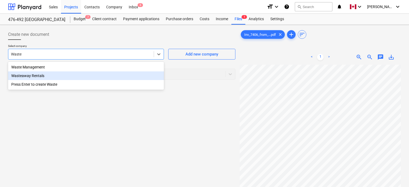
click at [36, 74] on div "Wasteaway Rentals" at bounding box center [86, 75] width 156 height 9
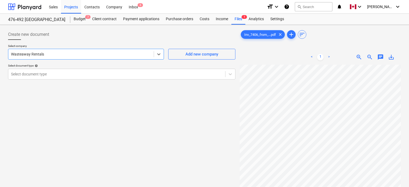
click at [36, 74] on div at bounding box center [117, 73] width 212 height 5
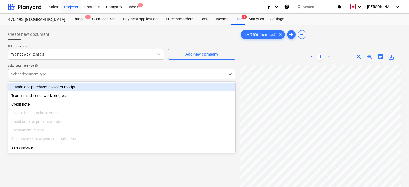
click at [36, 86] on div "Standalone purchase invoice or receipt" at bounding box center [121, 87] width 227 height 9
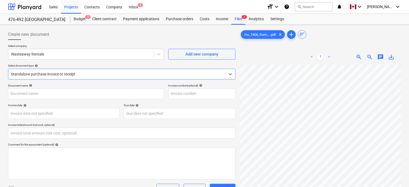
type input "7406"
type input "[DATE]"
type input "0.00"
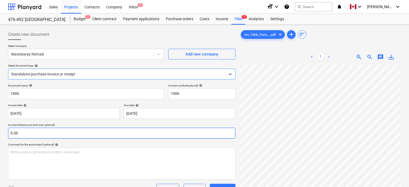
click at [40, 132] on input "0.00" at bounding box center [121, 132] width 227 height 11
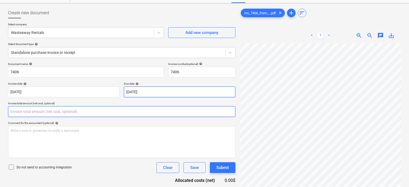
scroll to position [23, 0]
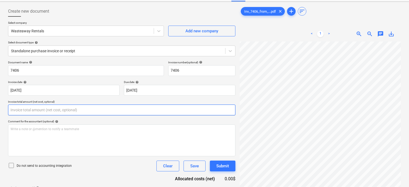
click at [59, 108] on input "text" at bounding box center [121, 109] width 227 height 11
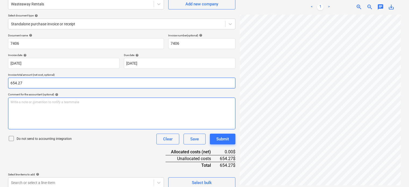
scroll to position [55, 0]
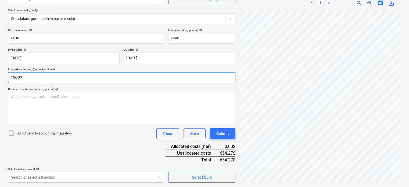
type input "654.27"
click at [95, 145] on div "Document name help 7406 Invoice number (optional) help 7406 Invoice date help […" at bounding box center [121, 105] width 227 height 154
click at [103, 131] on body "Sales Projects Contacts Company Inbox 6 format_size keyboard_arrow_down help se…" at bounding box center [204, 38] width 409 height 187
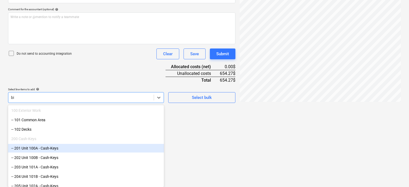
type input "bin"
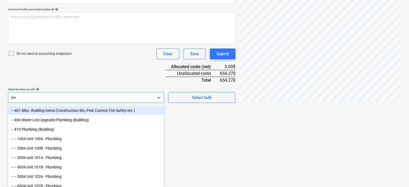
click at [90, 109] on div "-- 401 Misc. Building Items (Construction Bin, Pest Control, Fire Safety etc.)" at bounding box center [86, 110] width 156 height 9
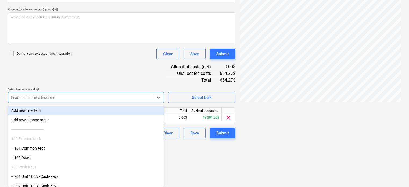
click at [113, 75] on div "Document name help 7406 Invoice number (optional) help 7406 Invoice date help […" at bounding box center [121, 44] width 227 height 190
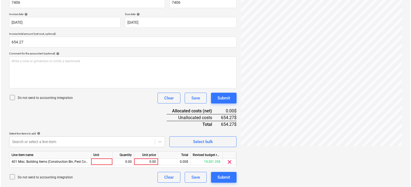
scroll to position [91, 0]
click at [97, 162] on div at bounding box center [101, 161] width 22 height 7
type input "pcs"
type input "1654.27"
type input "654.27"
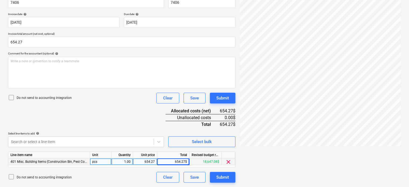
click at [136, 111] on div "Document name help 7406 Invoice number (optional) help 7406 Invoice date help […" at bounding box center [121, 88] width 227 height 190
click at [222, 178] on div "Submit" at bounding box center [222, 176] width 13 height 7
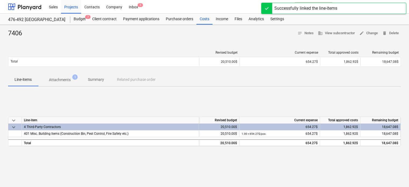
click at [114, 98] on div "keyboard_arrow_down Line-item Revised budget Current expense Total approved cos…" at bounding box center [204, 131] width 393 height 81
click at [128, 41] on div at bounding box center [204, 40] width 393 height 4
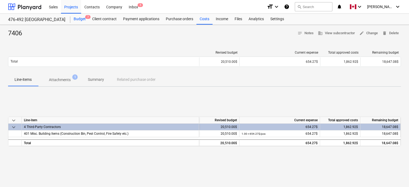
click at [78, 20] on div "Budget 7" at bounding box center [79, 19] width 19 height 11
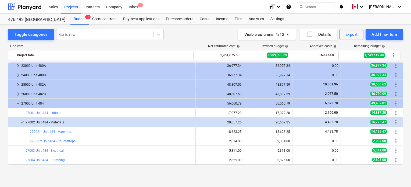
scroll to position [726, 0]
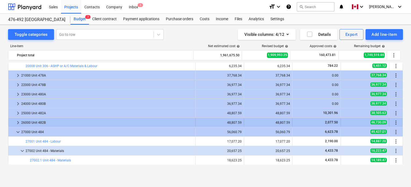
click at [17, 121] on span "keyboard_arrow_right" at bounding box center [18, 122] width 6 height 6
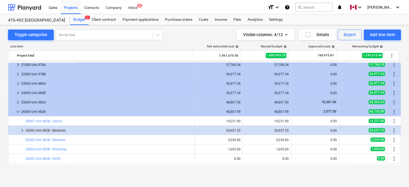
scroll to position [740, 0]
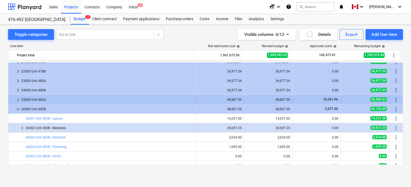
click at [17, 98] on span "keyboard_arrow_right" at bounding box center [18, 99] width 6 height 6
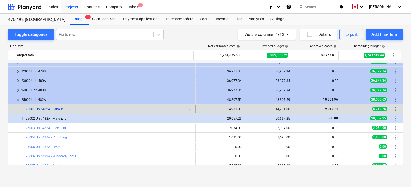
click at [56, 109] on link "25001 Unit 482A - Labour" at bounding box center [44, 109] width 37 height 4
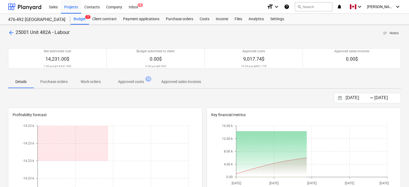
click at [128, 82] on p "Approved costs" at bounding box center [131, 82] width 26 height 6
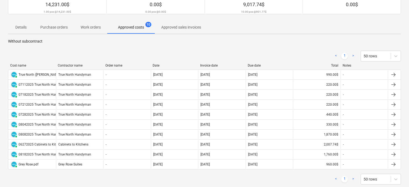
scroll to position [16, 0]
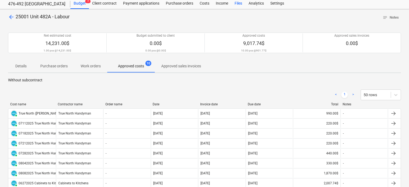
click at [238, 3] on div "Files" at bounding box center [238, 3] width 14 height 11
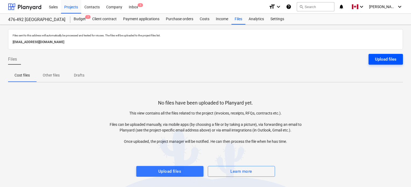
click at [382, 59] on div "Upload files" at bounding box center [386, 59] width 22 height 7
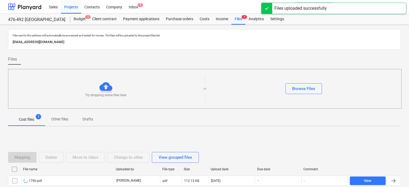
click at [173, 58] on div "Files" at bounding box center [204, 61] width 393 height 15
click at [184, 57] on div "Files" at bounding box center [204, 61] width 393 height 15
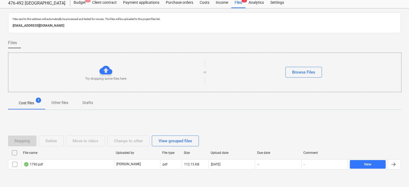
scroll to position [33, 0]
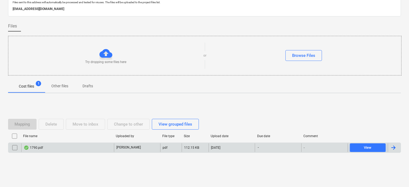
click at [398, 149] on div at bounding box center [394, 147] width 13 height 9
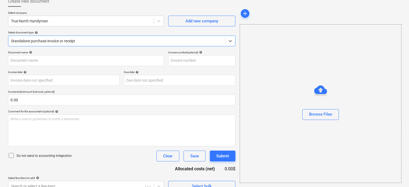
type input "1790.pdf"
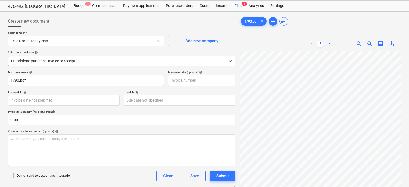
scroll to position [17, 0]
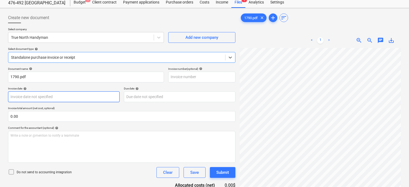
click at [41, 96] on body "Sales Projects Contacts Company Inbox 5 format_size keyboard_arrow_down help se…" at bounding box center [204, 76] width 409 height 187
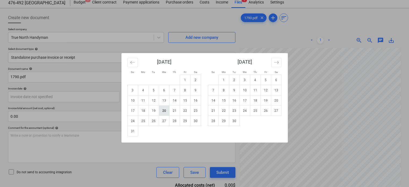
click at [166, 109] on td "20" at bounding box center [164, 110] width 10 height 10
type input "[DATE]"
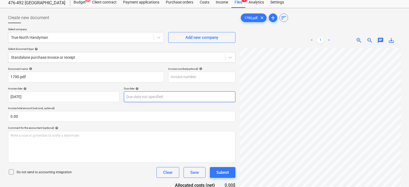
click at [143, 94] on body "Sales Projects Contacts Company Inbox 5 format_size keyboard_arrow_down help se…" at bounding box center [204, 76] width 409 height 187
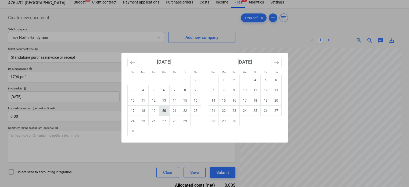
click at [162, 109] on td "20" at bounding box center [164, 110] width 10 height 10
type input "[DATE]"
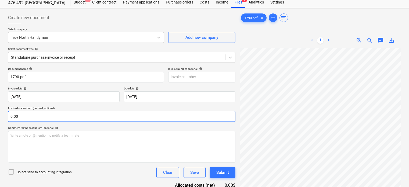
click at [94, 113] on input "0.00" at bounding box center [121, 116] width 227 height 11
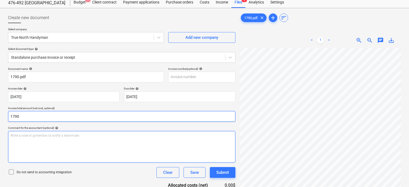
type input "1,790.00"
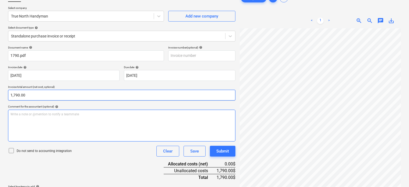
scroll to position [55, 0]
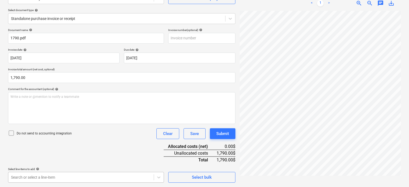
click at [88, 131] on body "Sales Projects Contacts Company Inbox 5 format_size keyboard_arrow_down help se…" at bounding box center [204, 38] width 409 height 187
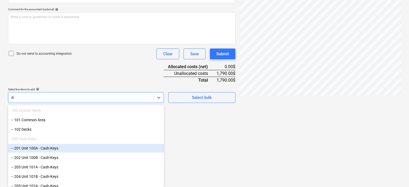
type input "482"
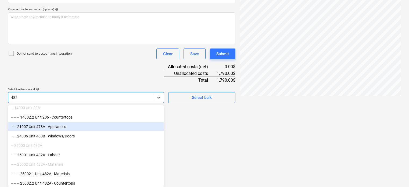
scroll to position [55, 0]
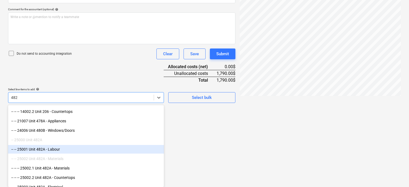
click at [60, 149] on div "-- -- 25001 Unit 482A - Labour" at bounding box center [86, 149] width 156 height 9
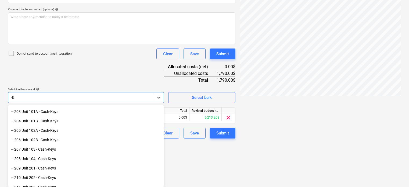
type input "484"
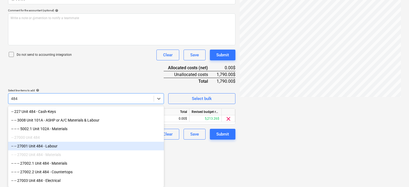
click at [41, 142] on div "-- -- 27001 Unit 484 - Labour" at bounding box center [86, 145] width 156 height 9
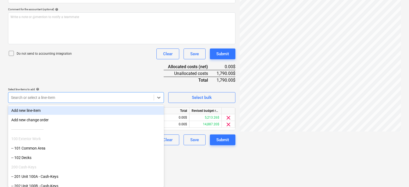
click at [77, 74] on div "Document name help 1790.pdf Invoice number (optional) help Invoice date help [D…" at bounding box center [121, 47] width 227 height 196
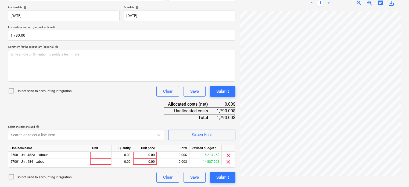
scroll to position [98, 0]
click at [101, 156] on div at bounding box center [101, 154] width 22 height 7
type input "pcs"
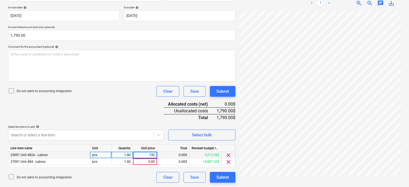
type input "1320"
type input "470"
click at [147, 108] on div "Document name help 1790.pdf Invoice number (optional) help Invoice date help [D…" at bounding box center [121, 84] width 227 height 196
click at [125, 105] on div "Document name help 1790.pdf Invoice number (optional) help Invoice date help [D…" at bounding box center [121, 84] width 227 height 196
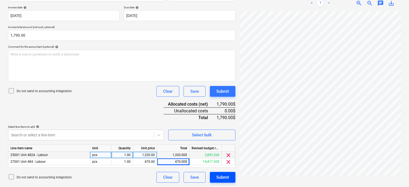
click at [220, 175] on div "Submit" at bounding box center [222, 176] width 13 height 7
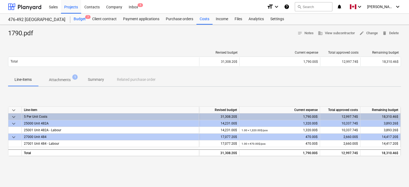
click at [80, 17] on div "Budget 7" at bounding box center [79, 19] width 19 height 11
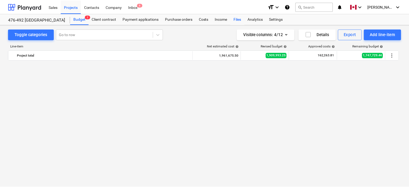
scroll to position [740, 0]
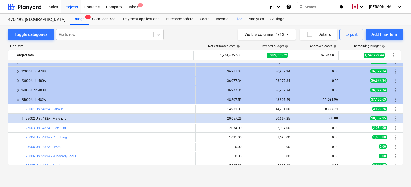
click at [237, 20] on div "Files" at bounding box center [238, 19] width 14 height 11
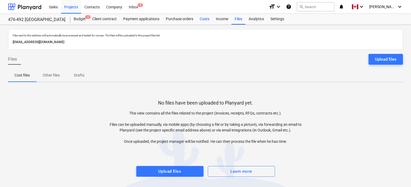
click at [205, 19] on div "Costs" at bounding box center [205, 19] width 16 height 11
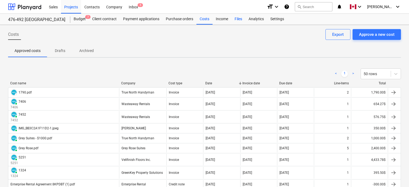
click at [237, 20] on div "Files" at bounding box center [238, 19] width 14 height 11
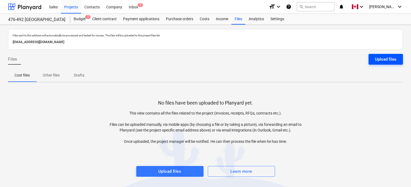
click at [387, 59] on div "Upload files" at bounding box center [386, 59] width 22 height 7
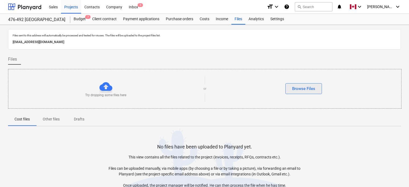
click at [300, 89] on div "Browse Files" at bounding box center [303, 88] width 23 height 7
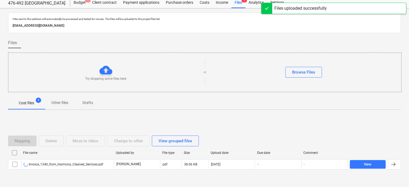
scroll to position [33, 0]
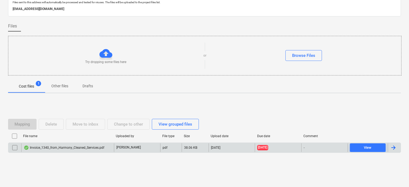
click at [396, 149] on div at bounding box center [393, 147] width 6 height 6
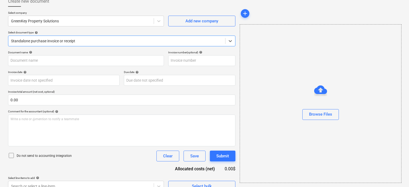
type input "1340"
type input "[DATE]"
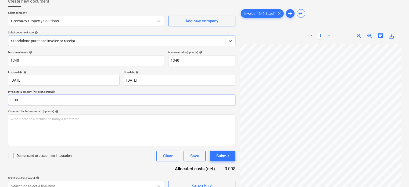
click at [68, 98] on input "0.00" at bounding box center [121, 99] width 227 height 11
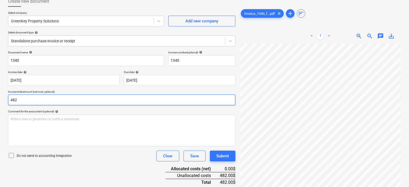
drag, startPoint x: 70, startPoint y: 98, endPoint x: 0, endPoint y: 99, distance: 70.2
click at [0, 99] on div "Create new document Select company GreenKey Property Solutions Add new company …" at bounding box center [204, 100] width 409 height 217
type input "316.40"
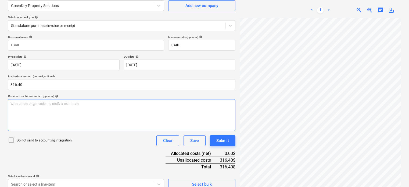
scroll to position [55, 0]
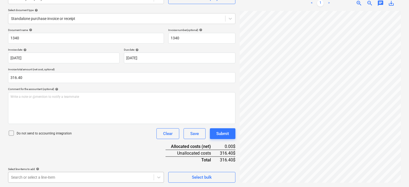
click at [69, 131] on body "Sales Projects Contacts Company Inbox 6 format_size keyboard_arrow_down help se…" at bounding box center [204, 38] width 409 height 187
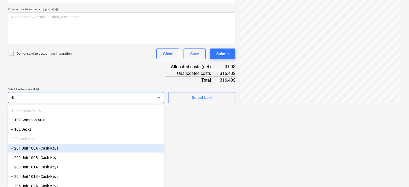
type input "482"
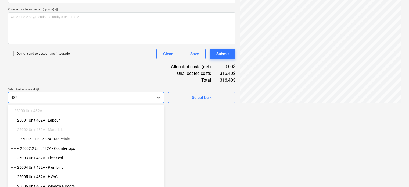
scroll to position [84, 0]
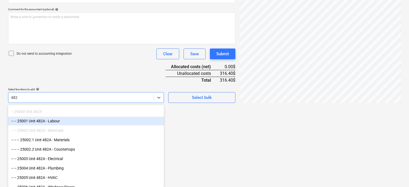
click at [53, 121] on div "-- -- 25001 Unit 482A - Labour" at bounding box center [86, 120] width 156 height 9
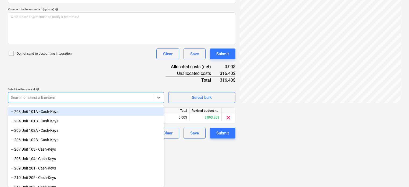
click at [86, 80] on div "Document name help 1340 Invoice number (optional) help 1340 Invoice date help […" at bounding box center [121, 44] width 227 height 190
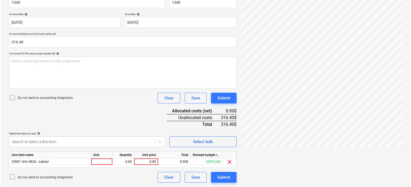
scroll to position [91, 0]
click at [98, 160] on div at bounding box center [101, 161] width 22 height 7
type input "pcs"
type input "316.40"
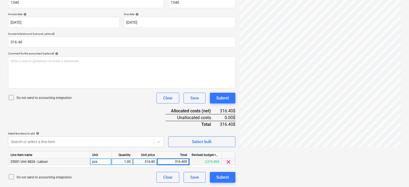
click at [126, 114] on div "Document name help 1340 Invoice number (optional) help 1340 Invoice date help […" at bounding box center [121, 88] width 227 height 190
click at [222, 177] on div "Submit" at bounding box center [222, 176] width 13 height 7
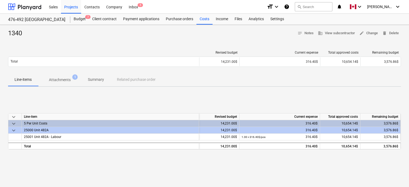
click at [140, 45] on div "1340 notes Notes business View subcontractor edit Change delete Delete Revised …" at bounding box center [204, 140] width 409 height 231
click at [177, 47] on div "Revised budget Current expense Total approved costs Remaining budget Total 14,2…" at bounding box center [204, 59] width 393 height 27
click at [205, 20] on div "Costs" at bounding box center [205, 19] width 16 height 11
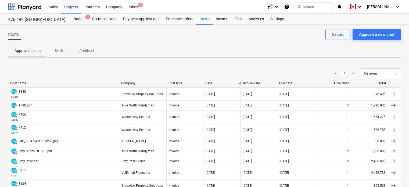
click at [240, 17] on div "Files" at bounding box center [238, 19] width 14 height 11
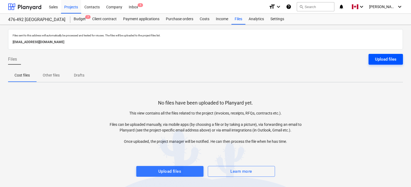
click at [376, 58] on div "Upload files" at bounding box center [386, 59] width 22 height 7
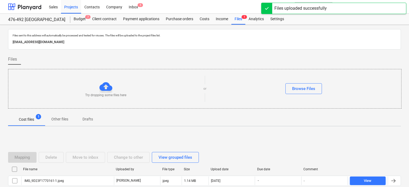
scroll to position [33, 0]
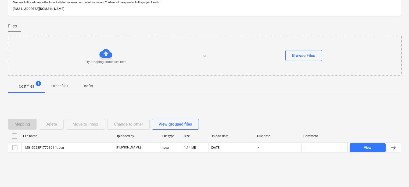
click at [375, 116] on div "Mapping Delete Move to inbox Change to other View grouped files" at bounding box center [204, 123] width 393 height 15
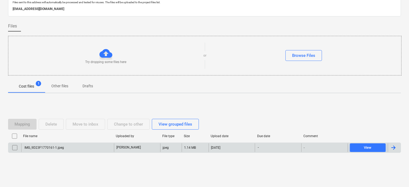
click at [393, 148] on div at bounding box center [393, 147] width 6 height 6
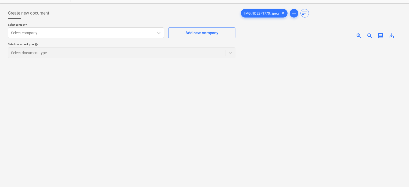
scroll to position [33, 0]
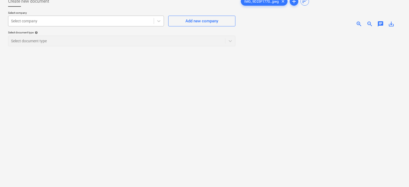
click at [64, 22] on div at bounding box center [81, 20] width 140 height 5
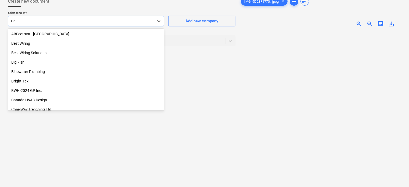
type input "Geor"
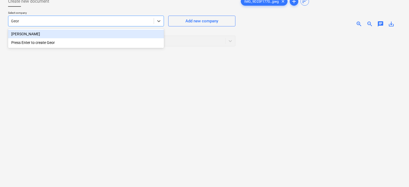
click at [37, 34] on div "[PERSON_NAME]" at bounding box center [86, 34] width 156 height 9
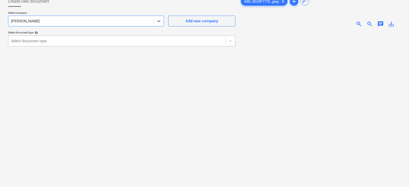
click at [50, 41] on div at bounding box center [117, 40] width 212 height 5
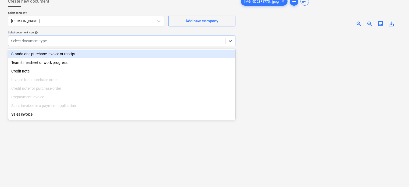
click at [48, 53] on div "Standalone purchase invoice or receipt" at bounding box center [121, 53] width 227 height 9
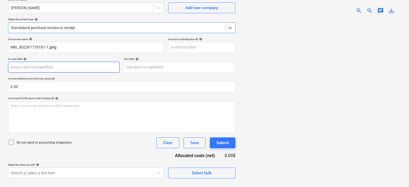
scroll to position [48, 0]
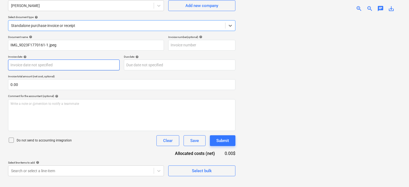
click at [49, 62] on body "Sales Projects Contacts Company Inbox 5 format_size keyboard_arrow_down help se…" at bounding box center [204, 45] width 409 height 187
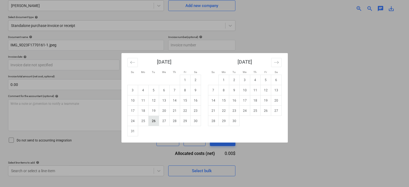
click at [154, 120] on td "26" at bounding box center [153, 121] width 10 height 10
type input "[DATE]"
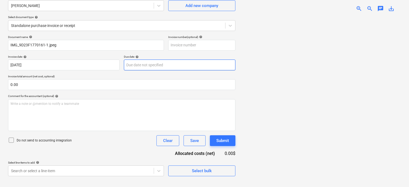
click at [145, 62] on body "Sales Projects Contacts Company Inbox 5 format_size keyboard_arrow_down help se…" at bounding box center [204, 45] width 409 height 187
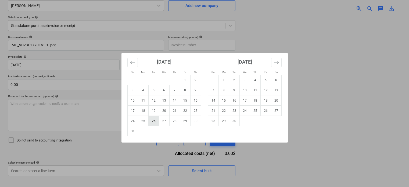
click at [154, 121] on td "26" at bounding box center [153, 121] width 10 height 10
type input "[DATE]"
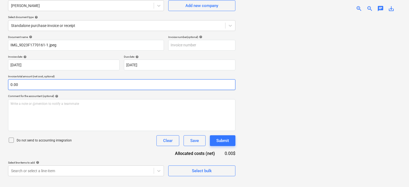
click at [127, 83] on input "0.00" at bounding box center [121, 84] width 227 height 11
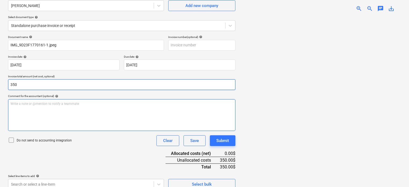
type input "350.00"
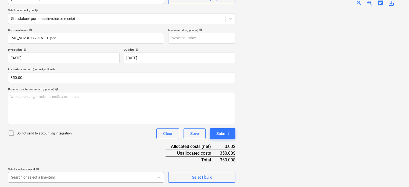
click at [116, 131] on body "Sales Projects Contacts Company Inbox 5 format_size keyboard_arrow_down help se…" at bounding box center [204, 38] width 409 height 187
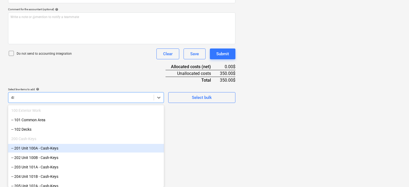
type input "484"
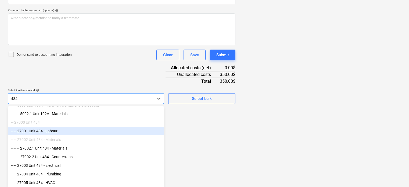
scroll to position [27, 0]
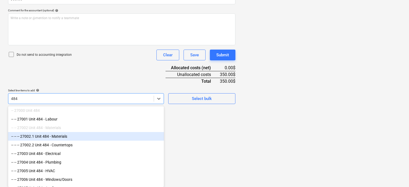
click at [74, 135] on div "-- -- -- 27002.1 Unit 484 - Materials" at bounding box center [86, 136] width 156 height 9
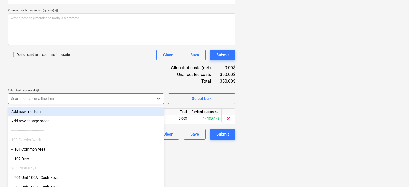
click at [116, 67] on div "Document name help IMG_9D23F1770161-1.jpeg Invoice number (optional) help Invoi…" at bounding box center [121, 45] width 227 height 190
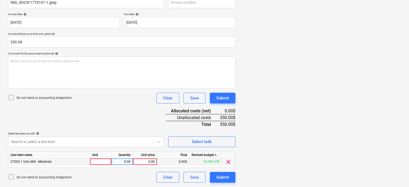
click at [100, 159] on div at bounding box center [101, 161] width 22 height 7
type input "pcs"
type input "350"
click at [113, 114] on div "Document name help IMG_9D23F1770161-1.jpeg Invoice number (optional) help Invoi…" at bounding box center [121, 88] width 227 height 190
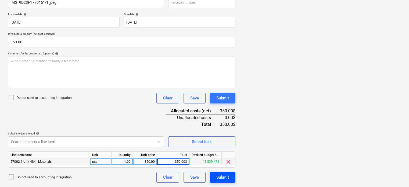
click at [223, 177] on div "Submit" at bounding box center [222, 176] width 13 height 7
